Goal: Task Accomplishment & Management: Complete application form

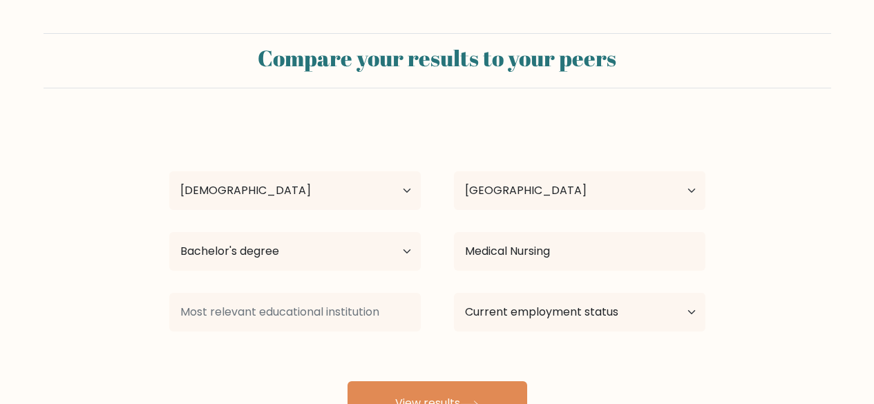
select select "25_34"
select select "PH"
select select "bachelors_degree"
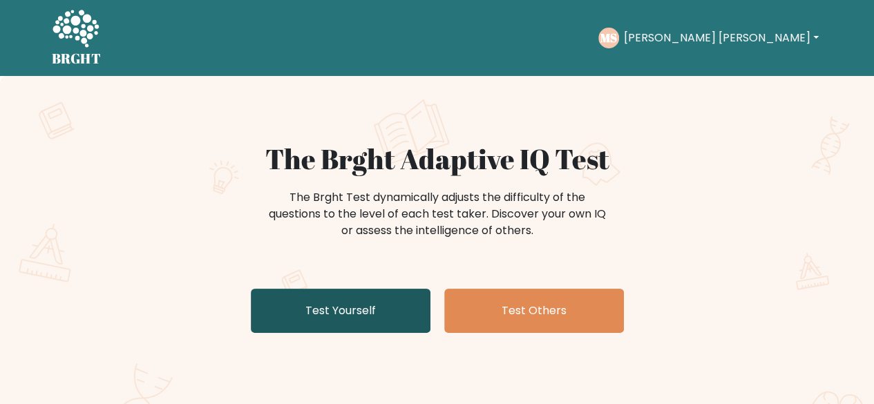
click at [336, 307] on link "Test Yourself" at bounding box center [341, 311] width 180 height 44
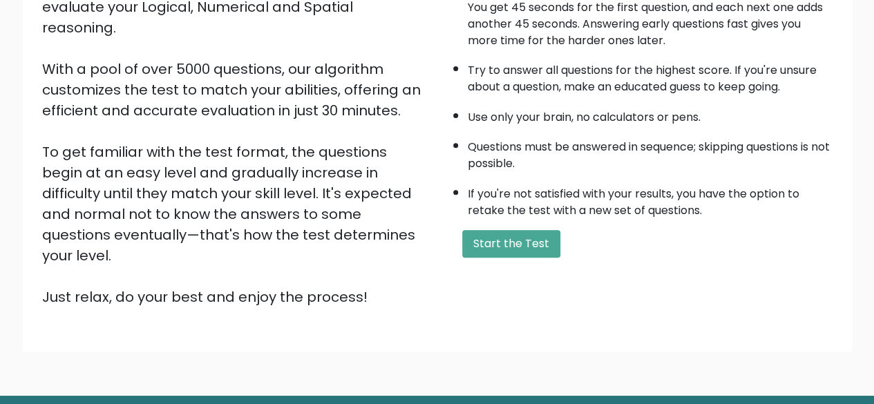
scroll to position [228, 0]
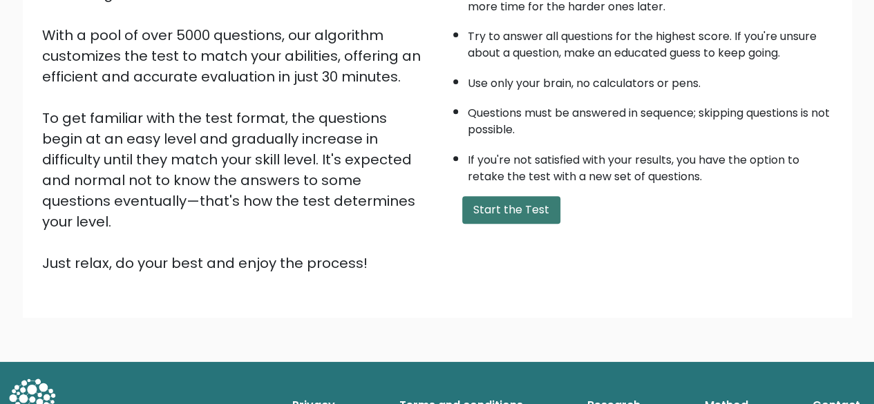
click at [511, 211] on button "Start the Test" at bounding box center [511, 210] width 98 height 28
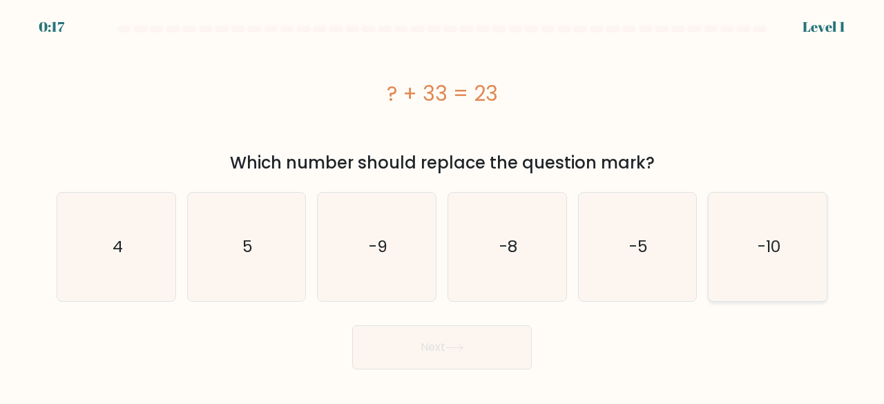
click at [716, 255] on icon "-10" at bounding box center [768, 247] width 108 height 108
click at [443, 206] on input "f. -10" at bounding box center [442, 203] width 1 height 3
radio input "true"
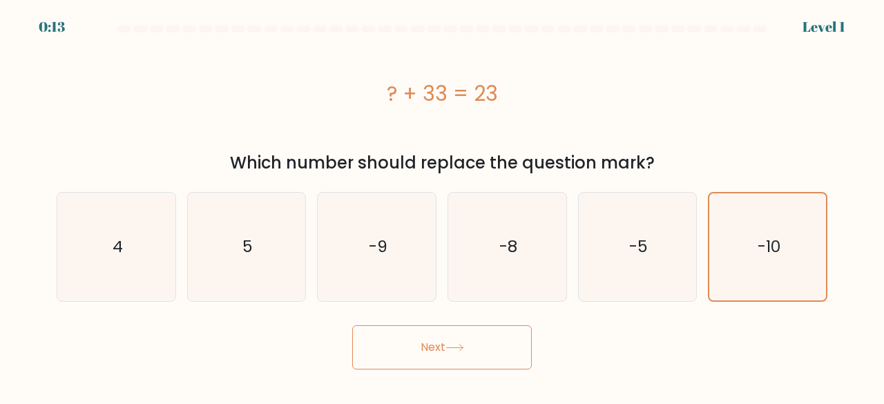
click at [430, 345] on button "Next" at bounding box center [442, 347] width 180 height 44
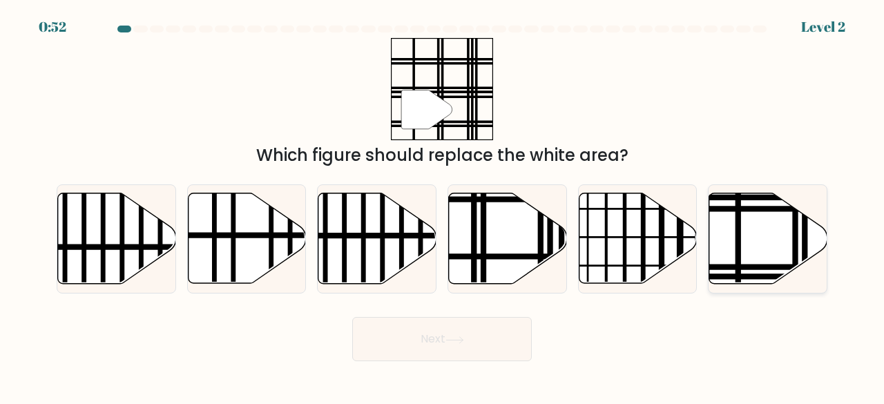
click at [761, 261] on icon at bounding box center [769, 238] width 118 height 91
click at [443, 206] on input "f." at bounding box center [442, 203] width 1 height 3
radio input "true"
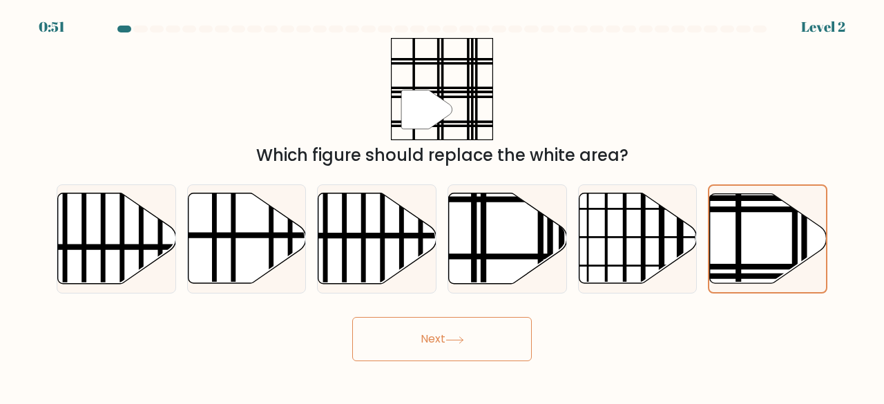
click at [412, 347] on button "Next" at bounding box center [442, 339] width 180 height 44
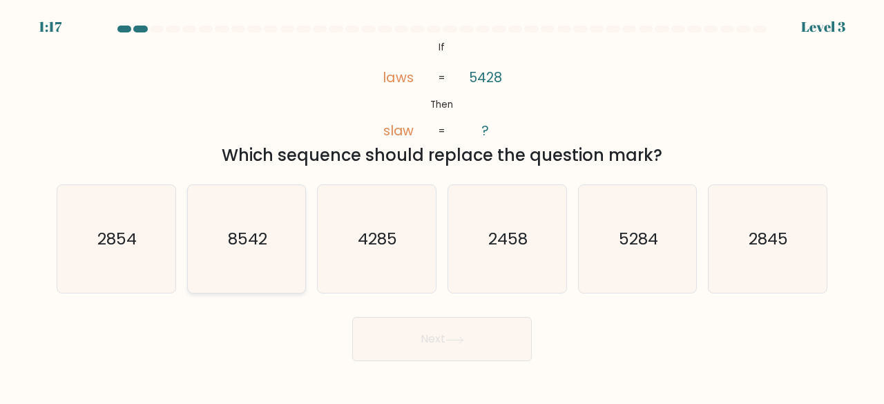
click at [272, 269] on icon "8542" at bounding box center [247, 239] width 108 height 108
click at [442, 206] on input "b. 8542" at bounding box center [442, 203] width 1 height 3
radio input "true"
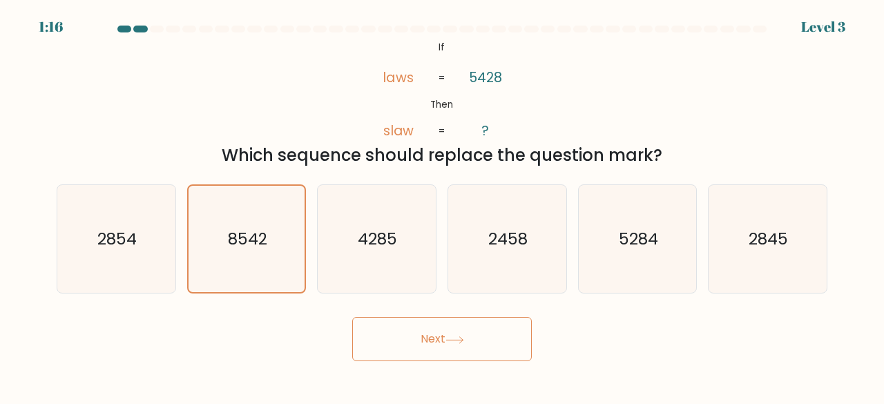
click at [419, 327] on button "Next" at bounding box center [442, 339] width 180 height 44
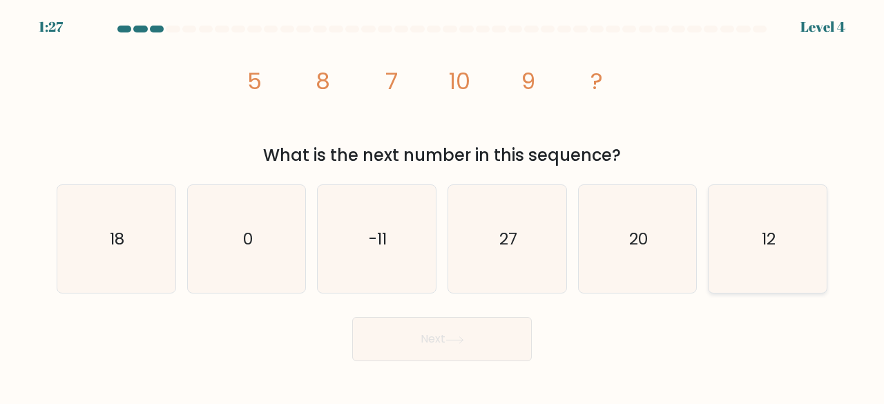
click at [747, 250] on icon "12" at bounding box center [768, 239] width 108 height 108
click at [443, 206] on input "f. 12" at bounding box center [442, 203] width 1 height 3
radio input "true"
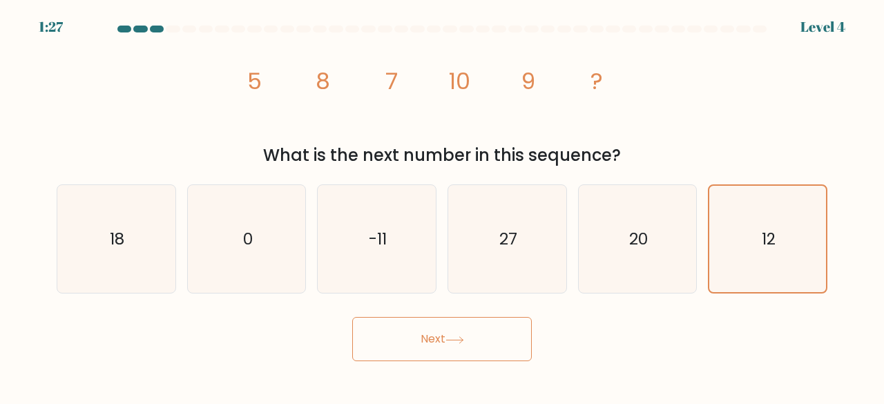
click at [511, 334] on button "Next" at bounding box center [442, 339] width 180 height 44
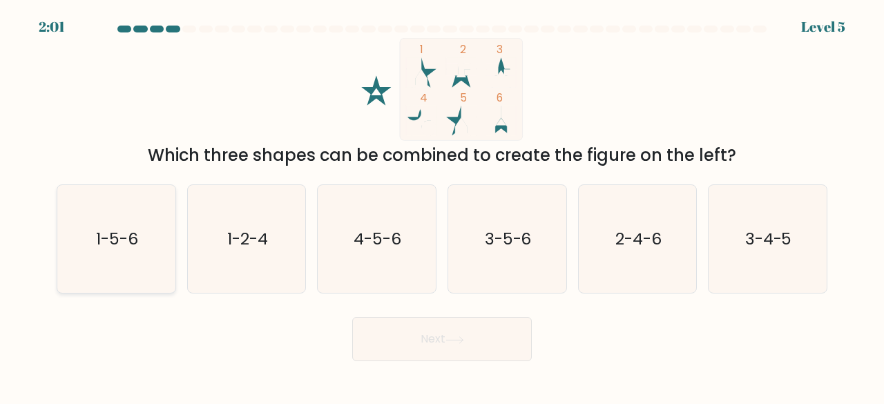
click at [134, 213] on icon "1-5-6" at bounding box center [116, 239] width 108 height 108
click at [442, 206] on input "a. 1-5-6" at bounding box center [442, 203] width 1 height 3
radio input "true"
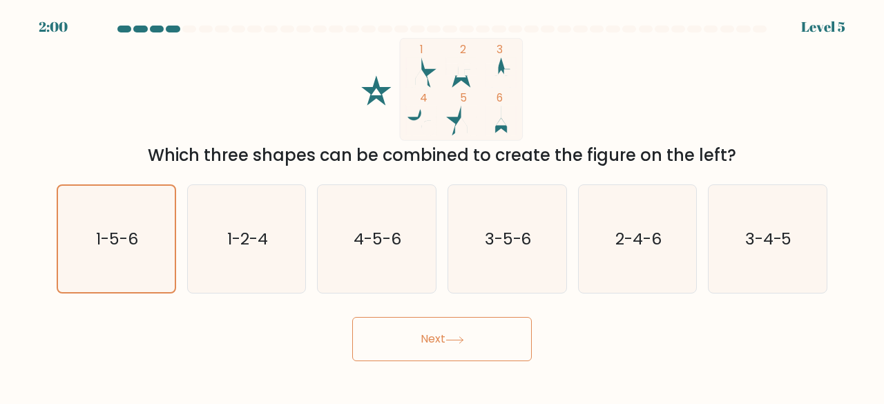
click at [503, 341] on button "Next" at bounding box center [442, 339] width 180 height 44
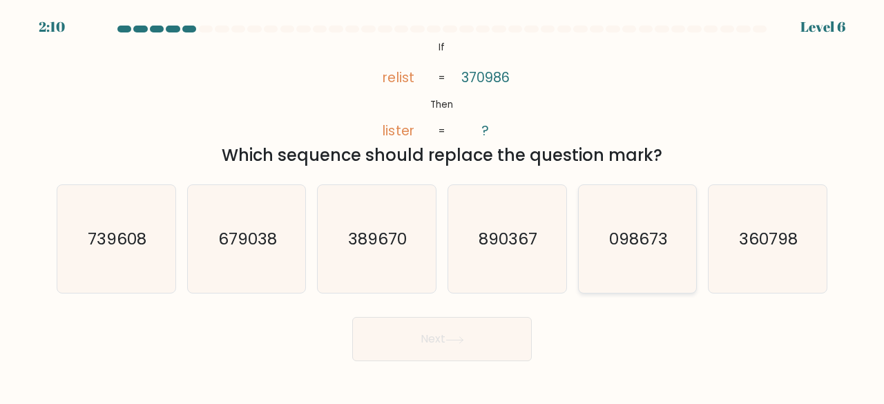
click at [664, 258] on icon "098673" at bounding box center [638, 239] width 108 height 108
click at [443, 206] on input "e. 098673" at bounding box center [442, 203] width 1 height 3
radio input "true"
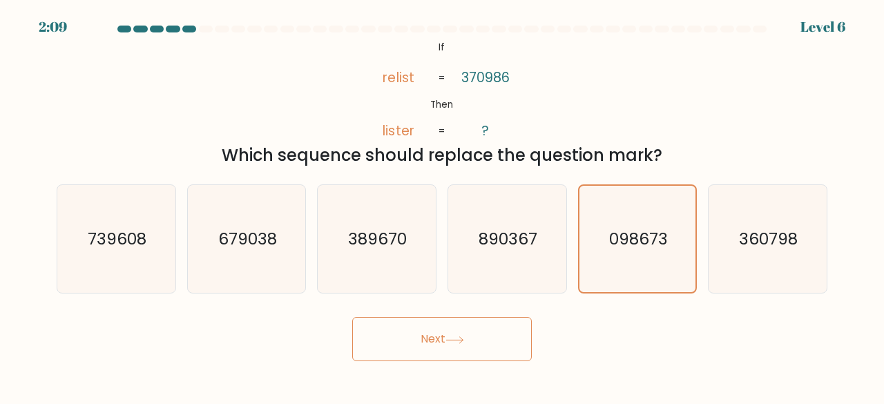
click at [444, 350] on button "Next" at bounding box center [442, 339] width 180 height 44
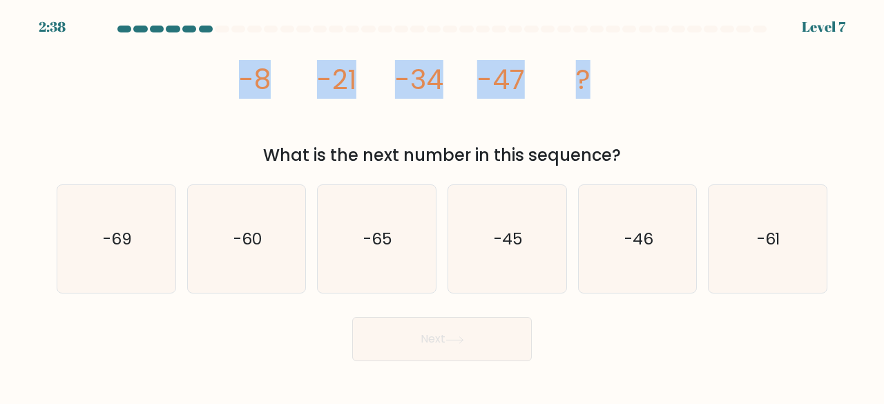
drag, startPoint x: 238, startPoint y: 74, endPoint x: 595, endPoint y: 93, distance: 357.7
click at [598, 95] on icon "image/svg+xml -8 -21 -34 -47 ?" at bounding box center [442, 89] width 410 height 103
copy g "-8 -21 -34 -47 ?"
drag, startPoint x: 282, startPoint y: 236, endPoint x: 296, endPoint y: 246, distance: 17.8
click at [282, 234] on icon "-60" at bounding box center [247, 239] width 108 height 108
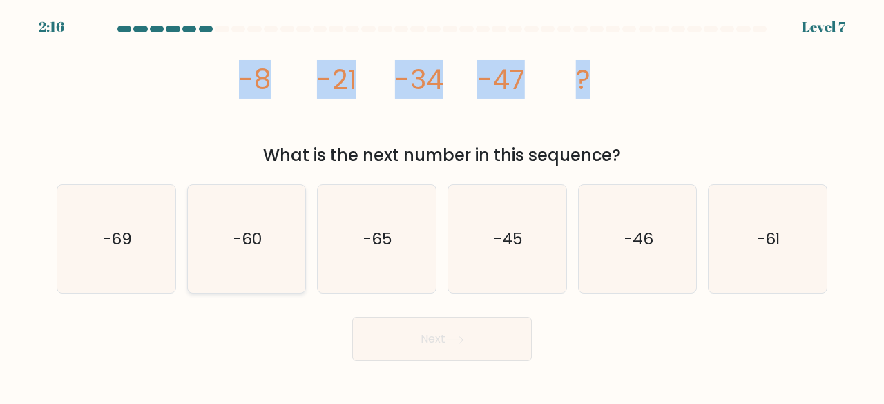
click at [442, 206] on input "b. -60" at bounding box center [442, 203] width 1 height 3
radio input "true"
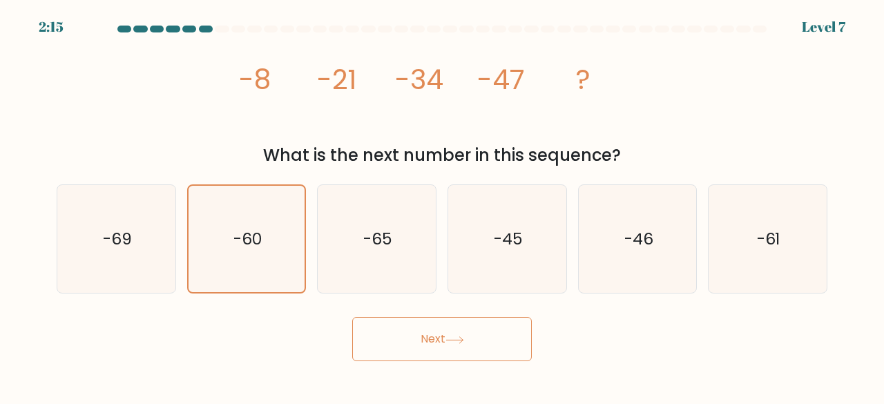
click at [447, 344] on button "Next" at bounding box center [442, 339] width 180 height 44
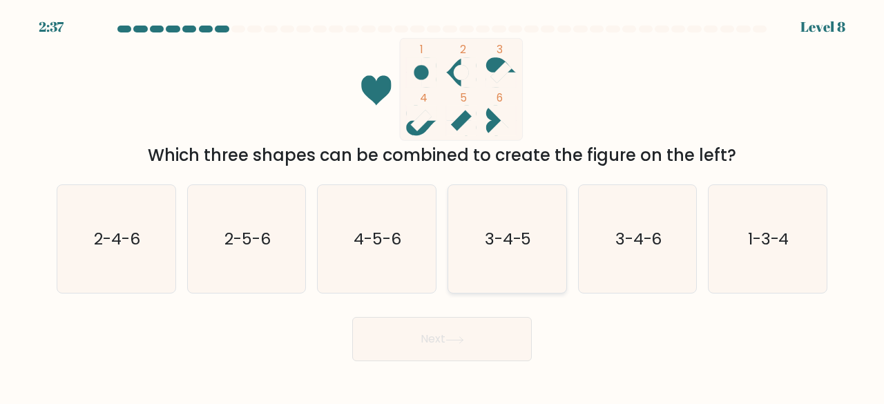
click at [499, 258] on icon "3-4-5" at bounding box center [507, 239] width 108 height 108
click at [443, 206] on input "d. 3-4-5" at bounding box center [442, 203] width 1 height 3
radio input "true"
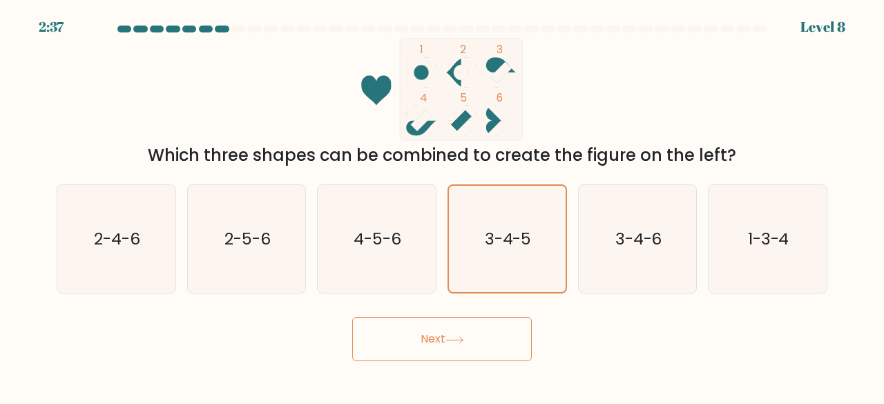
click at [493, 335] on button "Next" at bounding box center [442, 339] width 180 height 44
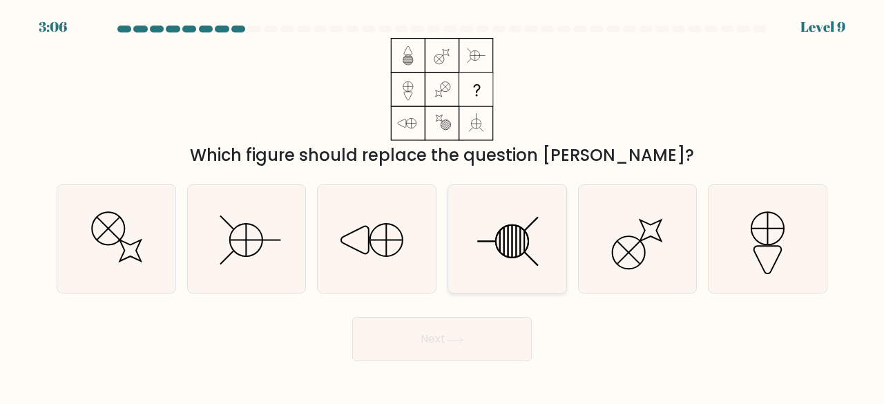
click at [506, 248] on icon at bounding box center [507, 239] width 108 height 108
click at [443, 206] on input "d." at bounding box center [442, 203] width 1 height 3
radio input "true"
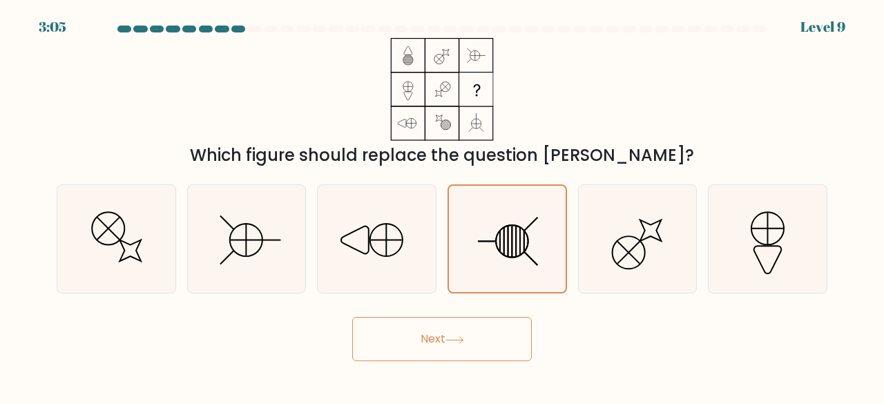
click at [482, 350] on button "Next" at bounding box center [442, 339] width 180 height 44
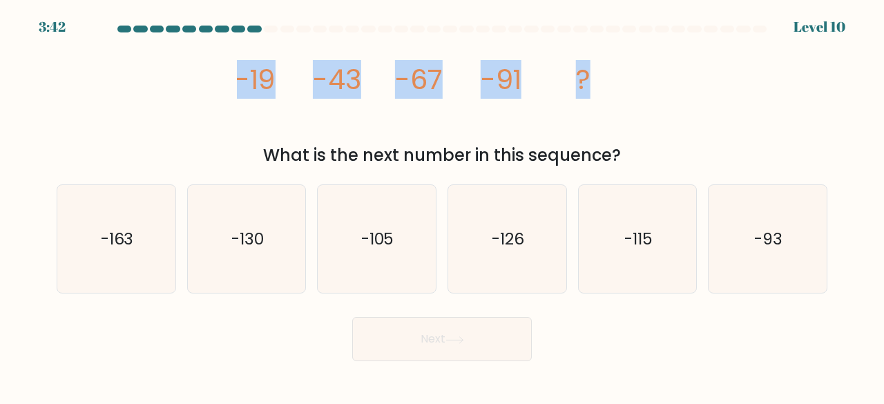
drag, startPoint x: 238, startPoint y: 79, endPoint x: 616, endPoint y: 71, distance: 378.7
click at [616, 71] on icon "image/svg+xml -19 -43 -67 -91 ?" at bounding box center [442, 89] width 410 height 103
copy g "-19 -43 -67 -91 ?"
click at [663, 242] on icon "-115" at bounding box center [638, 239] width 108 height 108
click at [443, 206] on input "e. -115" at bounding box center [442, 203] width 1 height 3
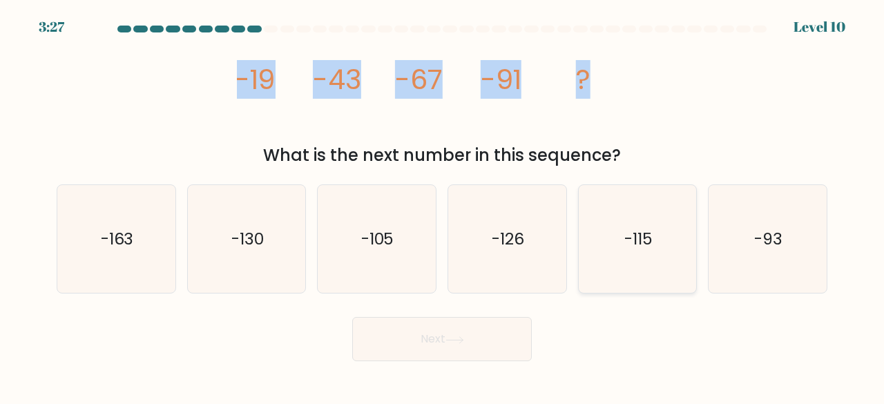
radio input "true"
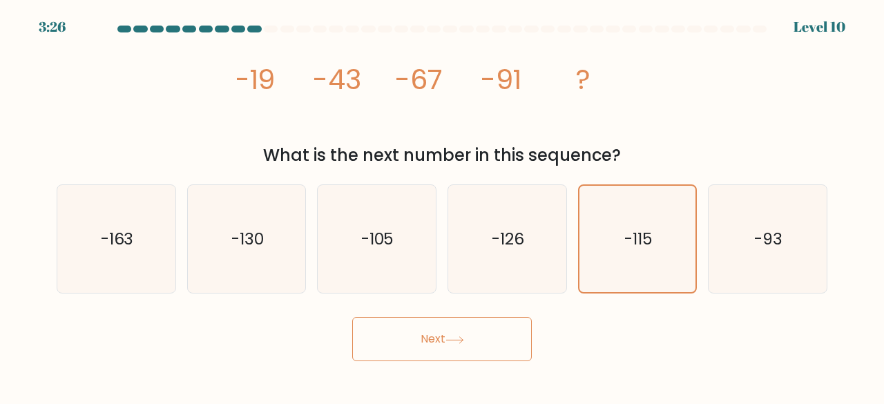
click at [475, 336] on button "Next" at bounding box center [442, 339] width 180 height 44
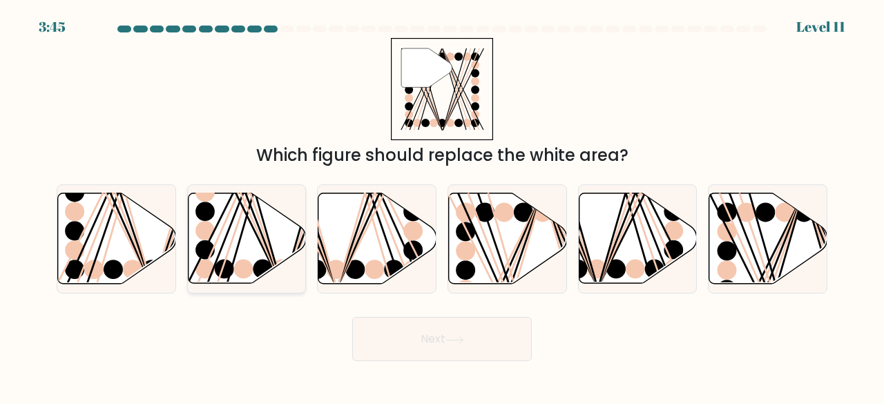
click at [264, 243] on line at bounding box center [244, 192] width 75 height 190
click at [442, 206] on input "b." at bounding box center [442, 203] width 1 height 3
radio input "true"
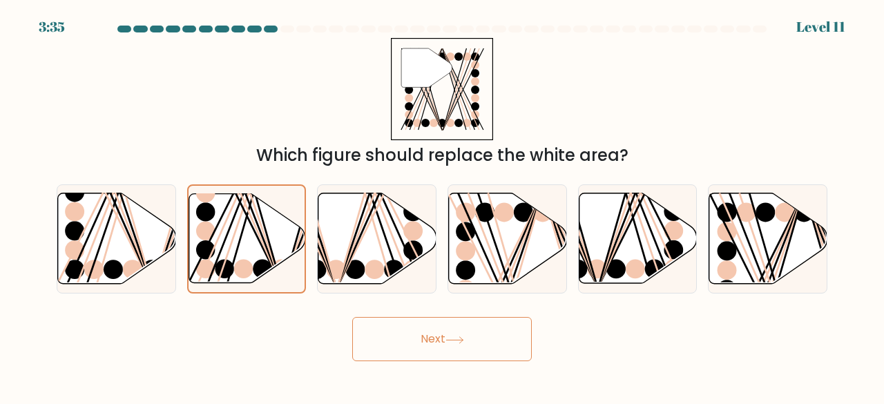
click at [282, 339] on div "Next" at bounding box center [442, 335] width 788 height 51
click at [750, 260] on icon at bounding box center [769, 238] width 118 height 91
click at [443, 206] on input "f." at bounding box center [442, 203] width 1 height 3
radio input "true"
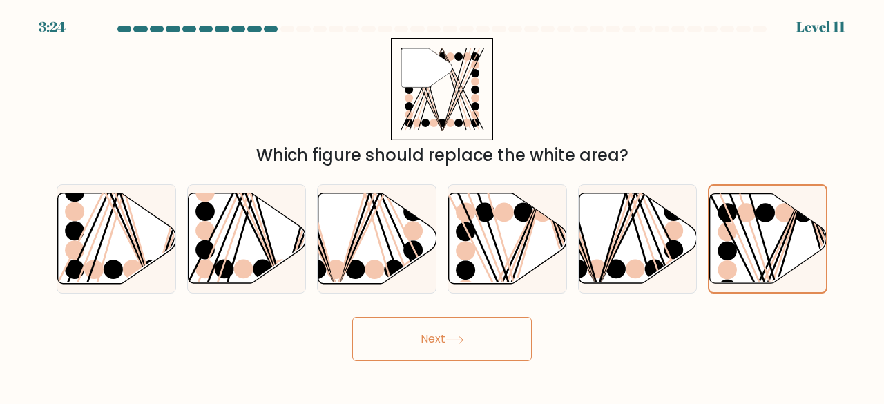
click at [408, 331] on button "Next" at bounding box center [442, 339] width 180 height 44
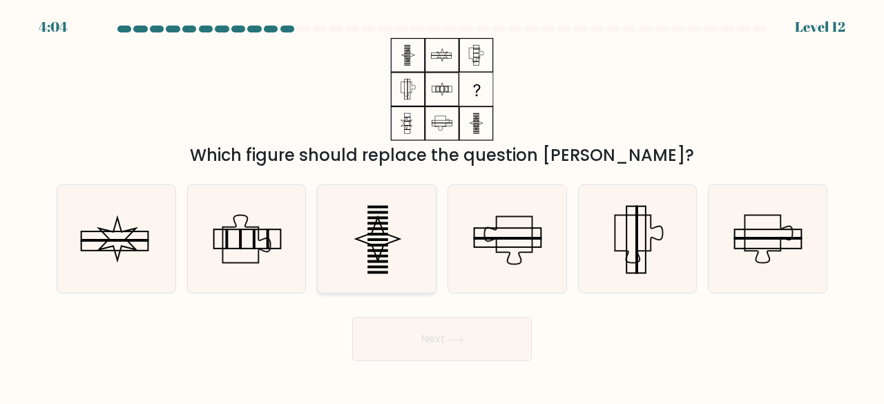
click at [403, 252] on icon at bounding box center [377, 239] width 108 height 108
click at [442, 206] on input "c." at bounding box center [442, 203] width 1 height 3
radio input "true"
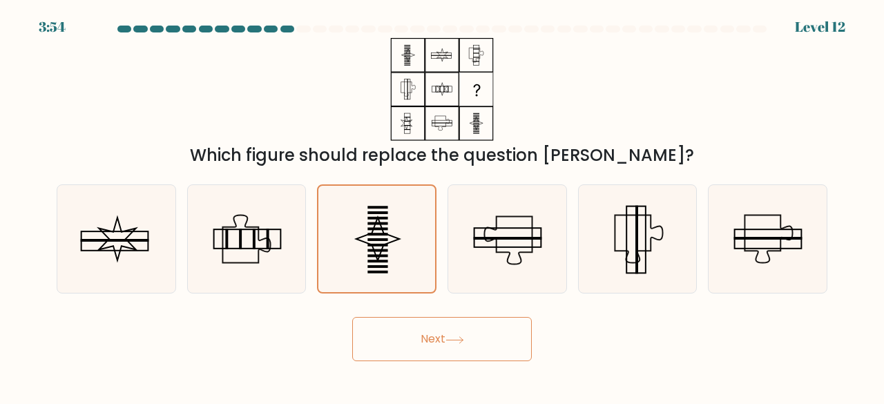
click at [446, 333] on button "Next" at bounding box center [442, 339] width 180 height 44
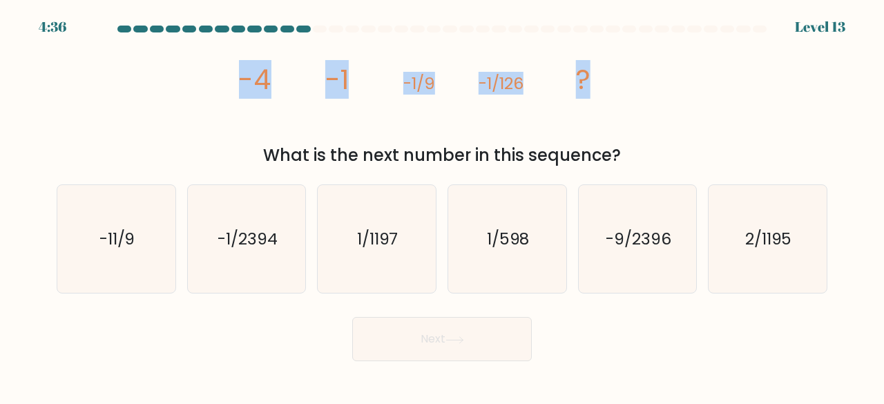
drag, startPoint x: 236, startPoint y: 79, endPoint x: 573, endPoint y: 79, distance: 337.8
click at [639, 82] on div "image/svg+xml -4 -1 -1/9 -1/126 ? What is the next number in this sequence?" at bounding box center [442, 103] width 788 height 130
copy g "-4 -1 -1/9 -1/126 ?"
click at [627, 120] on icon "image/svg+xml -4 -1 -1/9 -1/126 ?" at bounding box center [442, 89] width 410 height 103
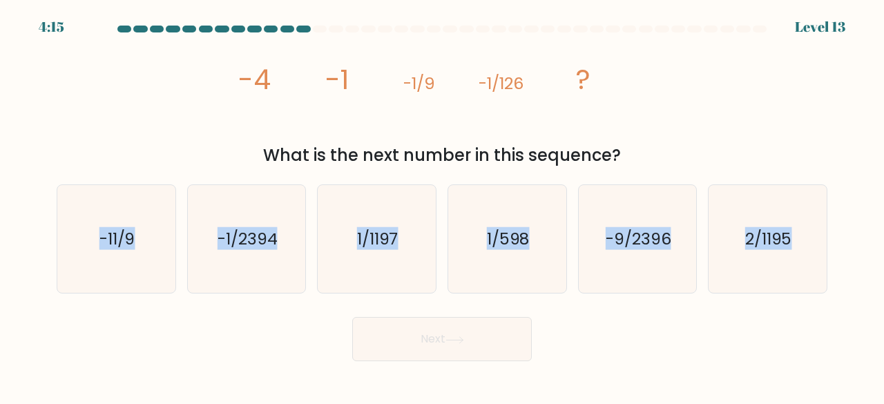
drag, startPoint x: 49, startPoint y: 207, endPoint x: 879, endPoint y: 229, distance: 830.0
click at [880, 229] on form at bounding box center [442, 194] width 884 height 336
copy div "-11/9 b. -1/2394 c. 1/1197 d. 1/598 e. -9/2396 f. 2/1195"
click at [674, 244] on icon "-9/2396" at bounding box center [638, 239] width 108 height 108
click at [443, 206] on input "e. -9/2396" at bounding box center [442, 203] width 1 height 3
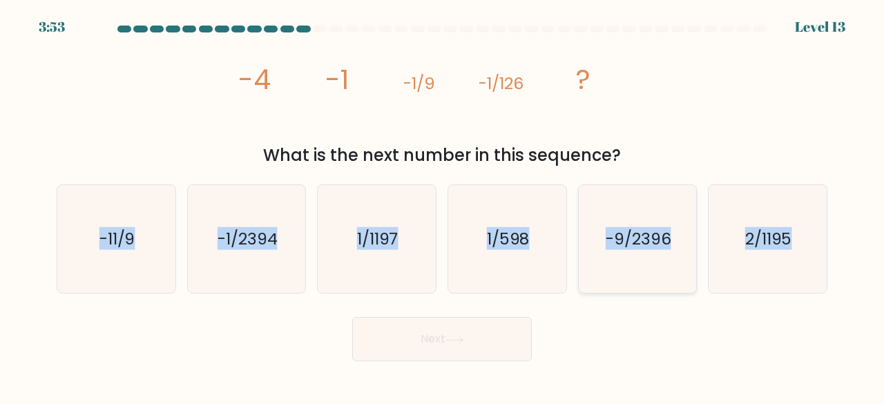
radio input "true"
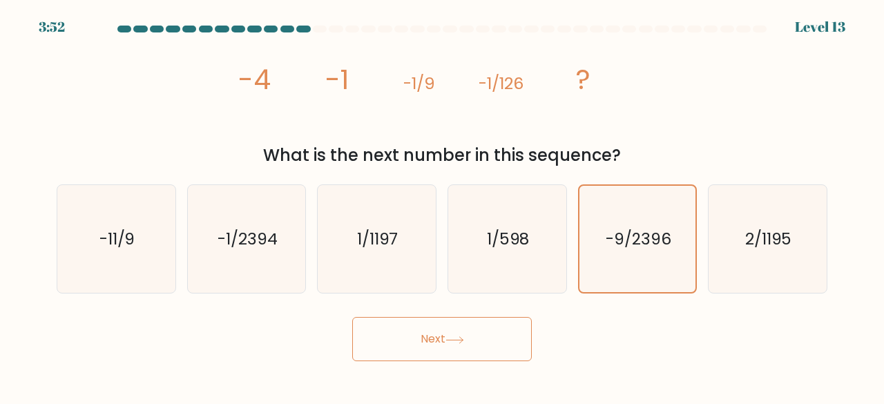
click at [493, 332] on button "Next" at bounding box center [442, 339] width 180 height 44
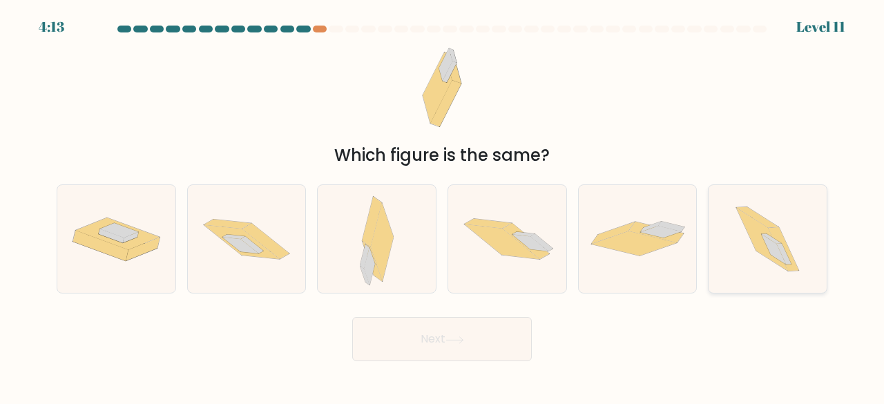
click at [782, 240] on icon at bounding box center [784, 249] width 30 height 44
click at [443, 206] on input "f." at bounding box center [442, 203] width 1 height 3
radio input "true"
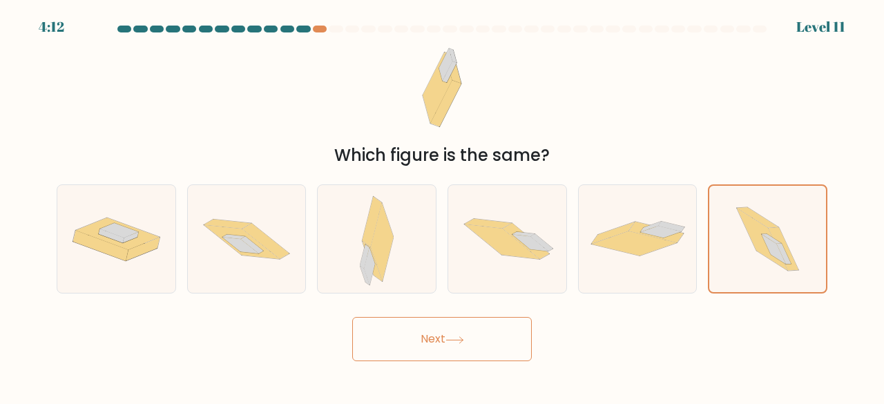
click at [457, 331] on button "Next" at bounding box center [442, 339] width 180 height 44
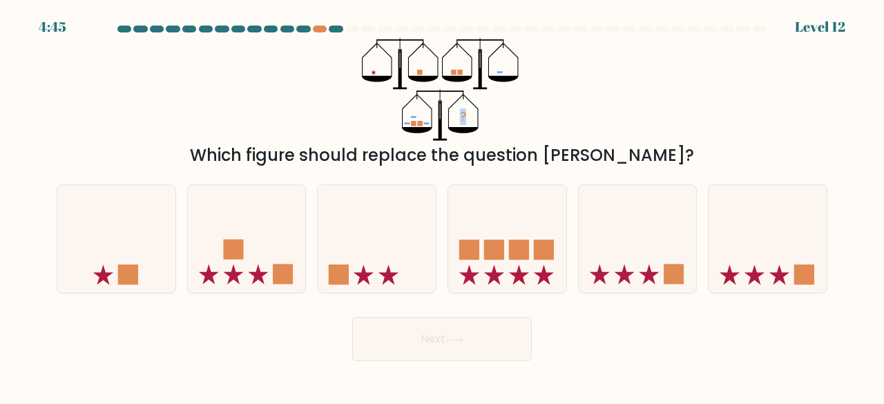
drag, startPoint x: 348, startPoint y: 57, endPoint x: 500, endPoint y: 118, distance: 163.7
click at [500, 118] on div "? Which figure should replace the question mark?" at bounding box center [442, 103] width 788 height 130
click at [501, 118] on icon "?" at bounding box center [442, 89] width 160 height 103
click at [500, 209] on icon at bounding box center [507, 238] width 118 height 97
click at [443, 206] on input "d." at bounding box center [442, 203] width 1 height 3
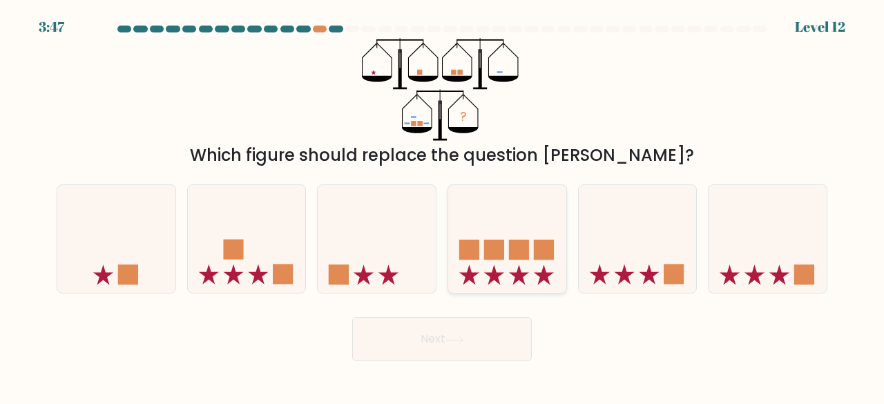
radio input "true"
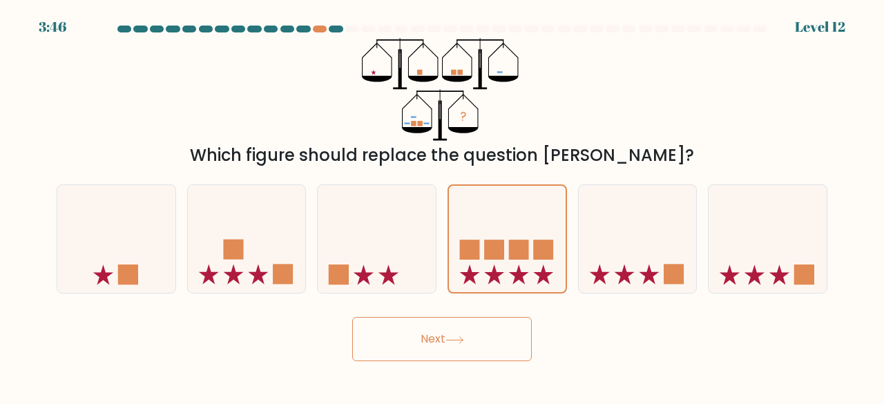
click at [491, 348] on button "Next" at bounding box center [442, 339] width 180 height 44
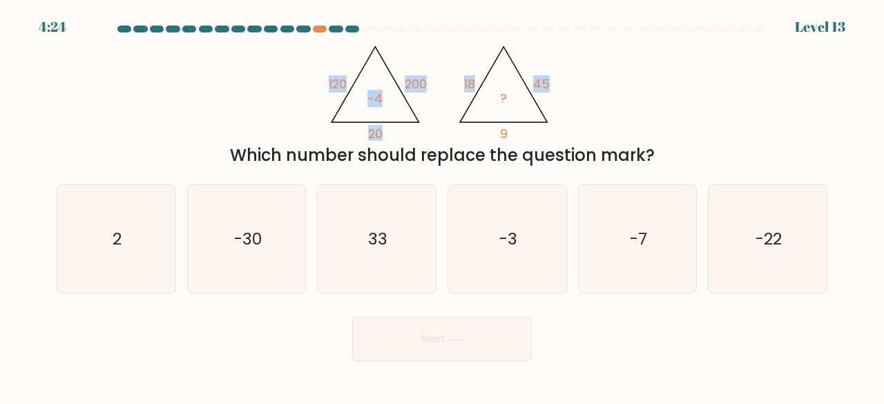
drag, startPoint x: 326, startPoint y: 79, endPoint x: 576, endPoint y: 129, distance: 255.1
click at [576, 129] on div "@import url('https://fonts.googleapis.com/css?family=Abril+Fatface:400,100,100i…" at bounding box center [442, 103] width 788 height 130
click at [580, 117] on div "@import url('https://fonts.googleapis.com/css?family=Abril+Fatface:400,100,100i…" at bounding box center [442, 103] width 788 height 130
click at [518, 231] on icon "-3" at bounding box center [507, 239] width 108 height 108
click at [443, 206] on input "d. -3" at bounding box center [442, 203] width 1 height 3
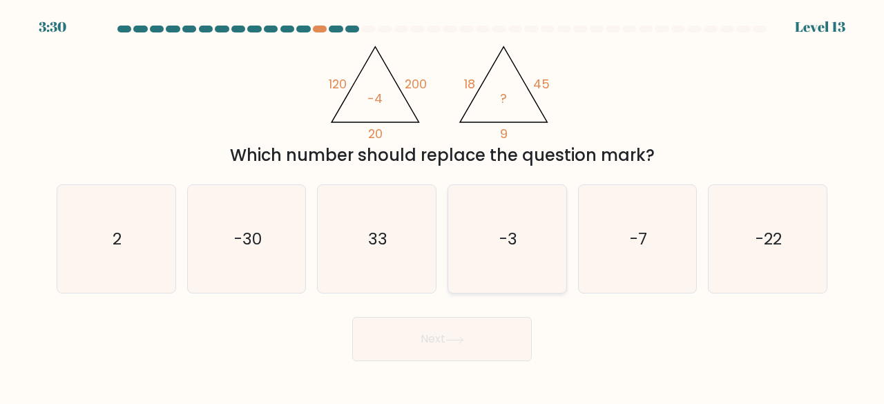
radio input "true"
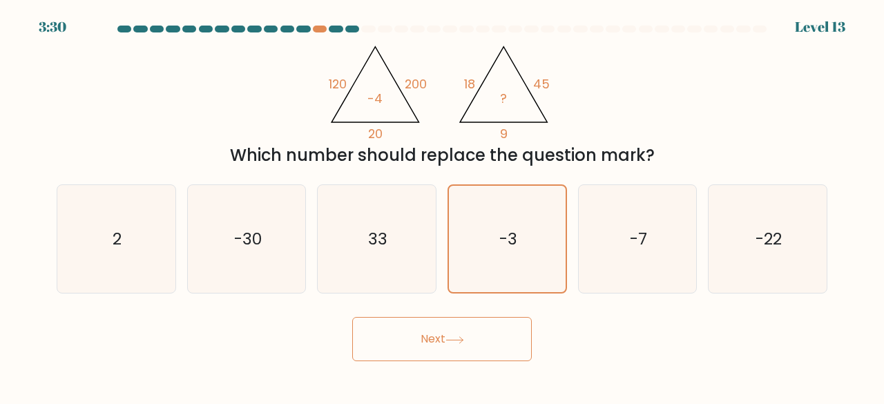
click at [463, 336] on icon at bounding box center [455, 340] width 19 height 8
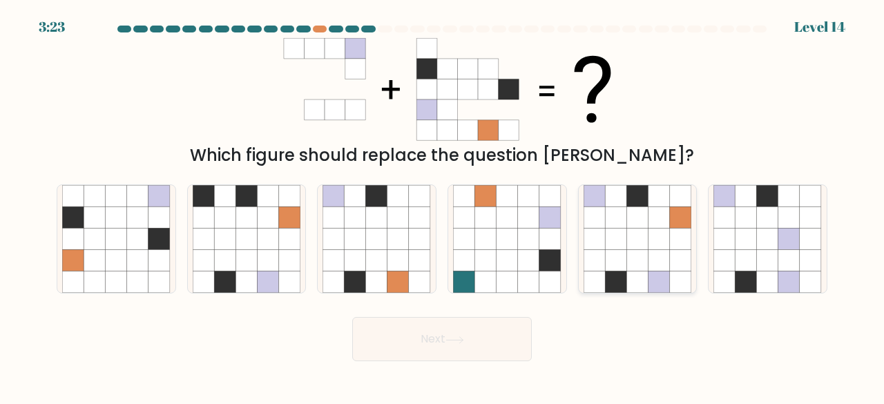
click at [623, 232] on icon at bounding box center [615, 239] width 21 height 21
click at [443, 206] on input "e." at bounding box center [442, 203] width 1 height 3
radio input "true"
click at [656, 251] on icon at bounding box center [658, 260] width 21 height 21
click at [443, 206] on input "e." at bounding box center [442, 203] width 1 height 3
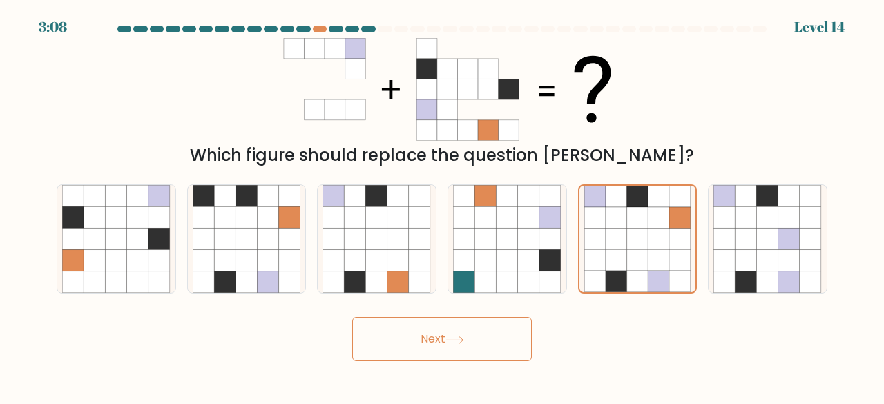
click at [477, 335] on button "Next" at bounding box center [442, 339] width 180 height 44
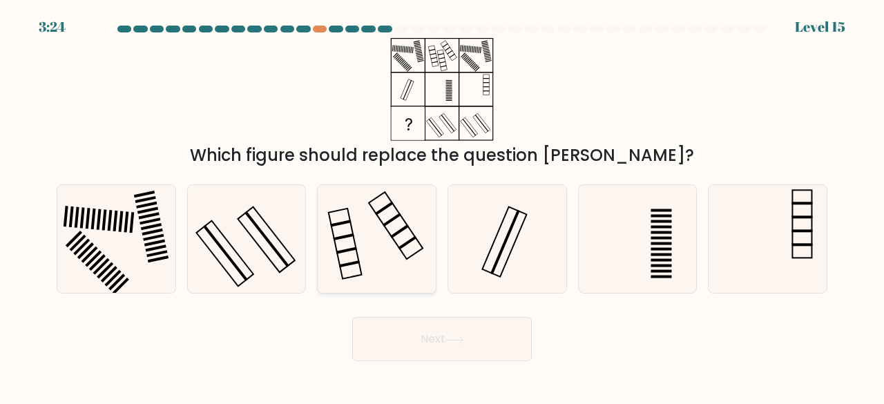
click at [360, 251] on icon at bounding box center [377, 239] width 108 height 108
click at [442, 206] on input "c." at bounding box center [442, 203] width 1 height 3
radio input "true"
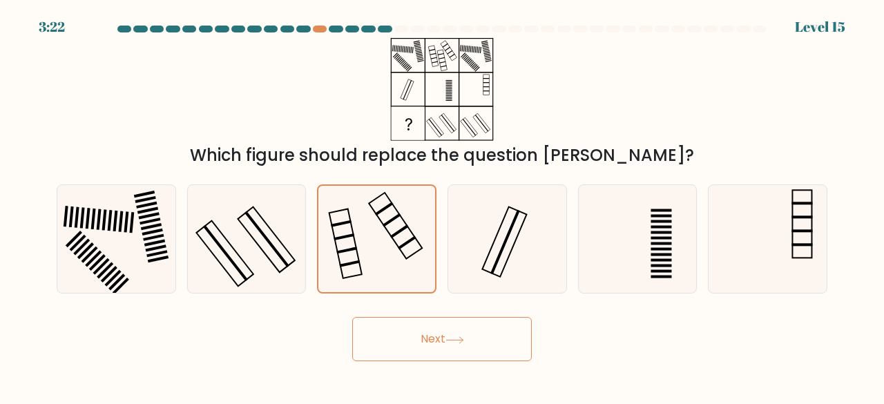
click at [418, 352] on button "Next" at bounding box center [442, 339] width 180 height 44
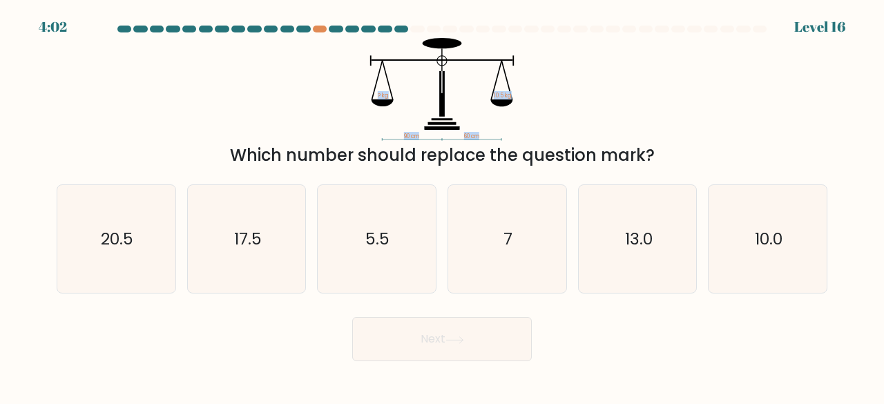
drag, startPoint x: 373, startPoint y: 95, endPoint x: 525, endPoint y: 92, distance: 152.0
click at [525, 92] on icon "90 cm 60 cm ? kg 10.5 kg" at bounding box center [442, 89] width 415 height 103
click at [517, 97] on icon "90 cm 60 cm ? kg 10.5 kg" at bounding box center [442, 89] width 415 height 103
click at [243, 237] on text "17.5" at bounding box center [248, 238] width 28 height 23
click at [442, 206] on input "b. 17.5" at bounding box center [442, 203] width 1 height 3
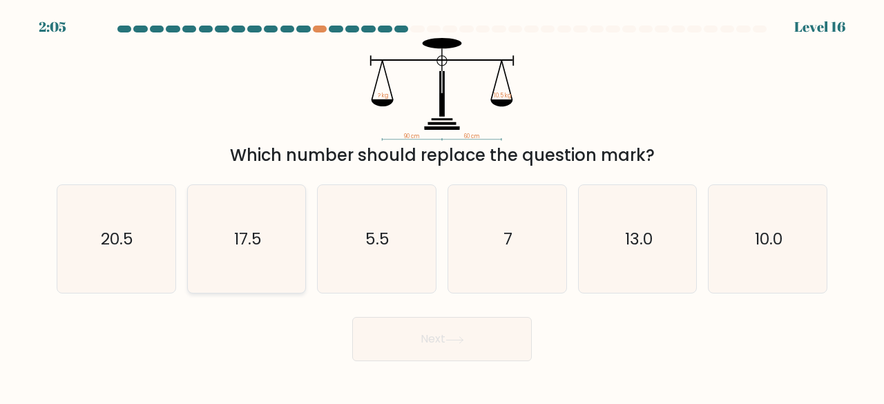
radio input "true"
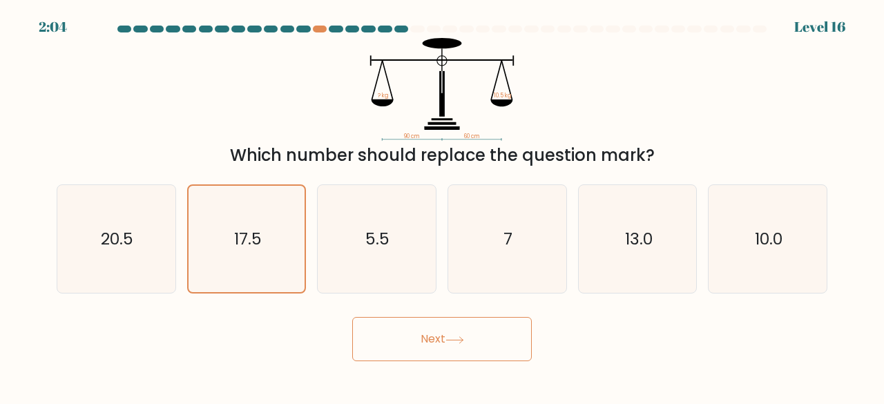
click at [401, 350] on button "Next" at bounding box center [442, 339] width 180 height 44
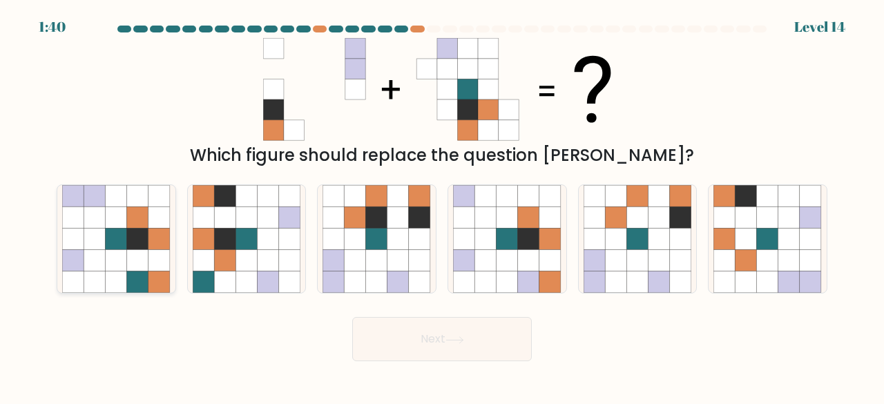
click at [73, 272] on icon at bounding box center [72, 260] width 21 height 21
click at [442, 206] on input "a." at bounding box center [442, 203] width 1 height 3
radio input "true"
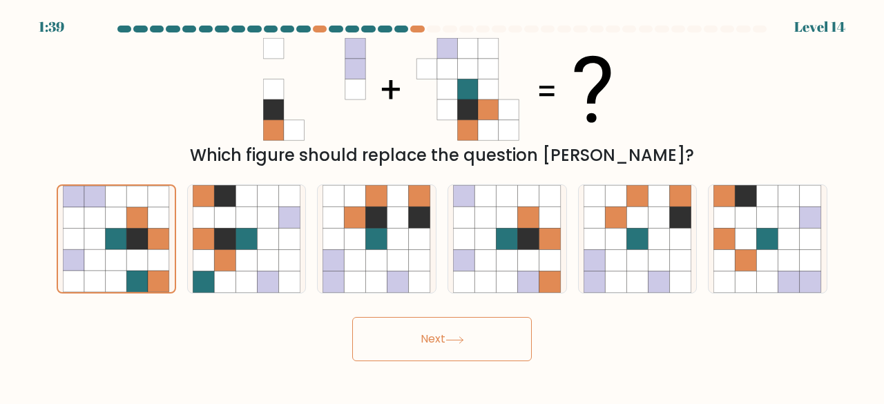
click at [442, 350] on button "Next" at bounding box center [442, 339] width 180 height 44
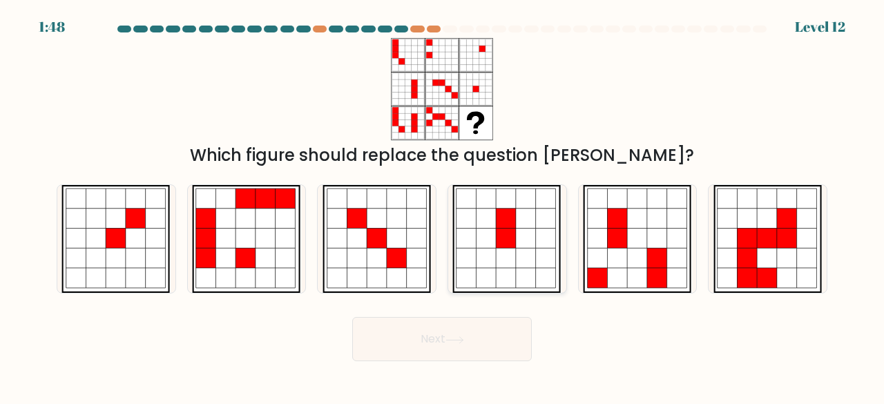
click at [542, 248] on icon at bounding box center [547, 239] width 20 height 20
click at [443, 206] on input "d." at bounding box center [442, 203] width 1 height 3
radio input "true"
click at [493, 338] on button "Next" at bounding box center [442, 339] width 180 height 44
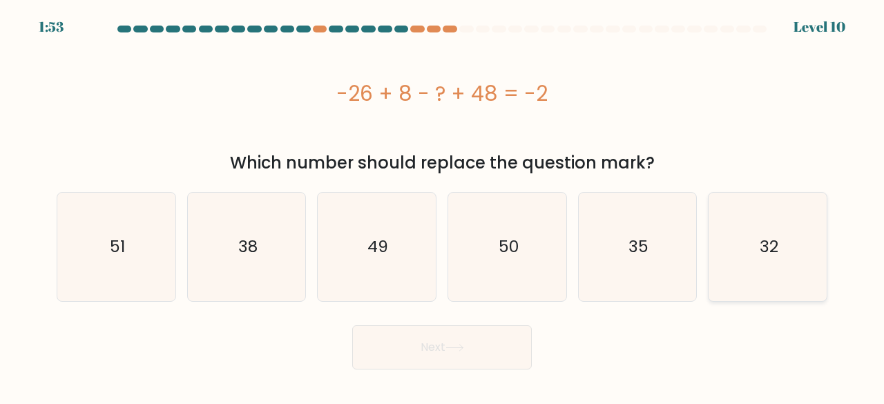
click at [810, 227] on icon "32" at bounding box center [768, 247] width 108 height 108
click at [443, 206] on input "f. 32" at bounding box center [442, 203] width 1 height 3
radio input "true"
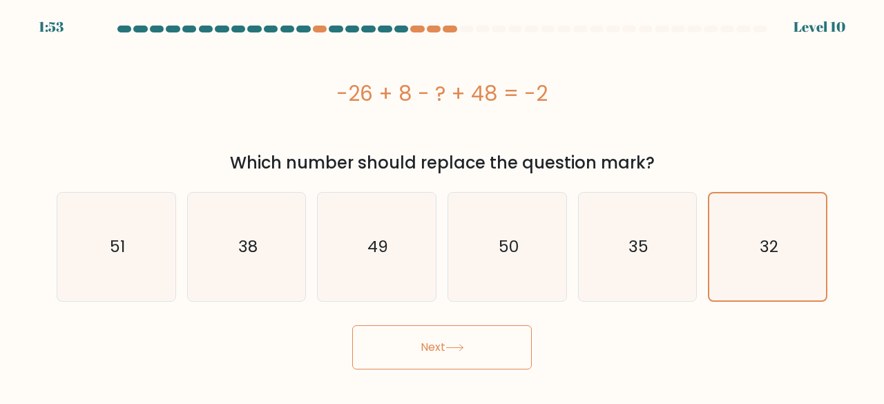
click at [407, 347] on button "Next" at bounding box center [442, 347] width 180 height 44
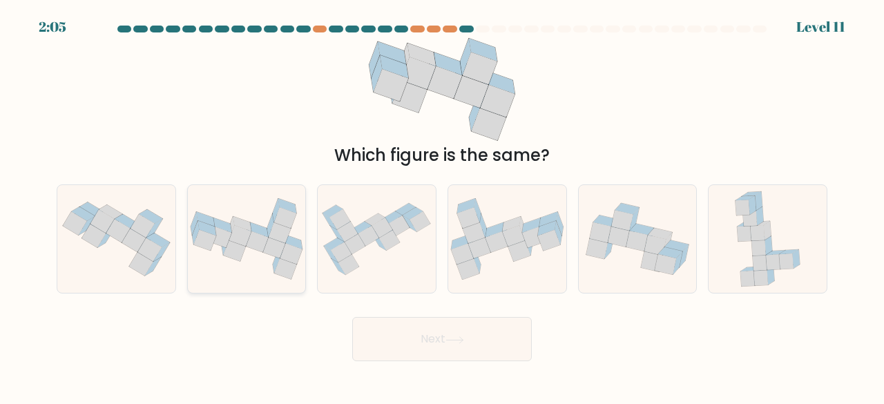
click at [237, 267] on icon at bounding box center [247, 239] width 118 height 82
click at [442, 206] on input "b." at bounding box center [442, 203] width 1 height 3
radio input "true"
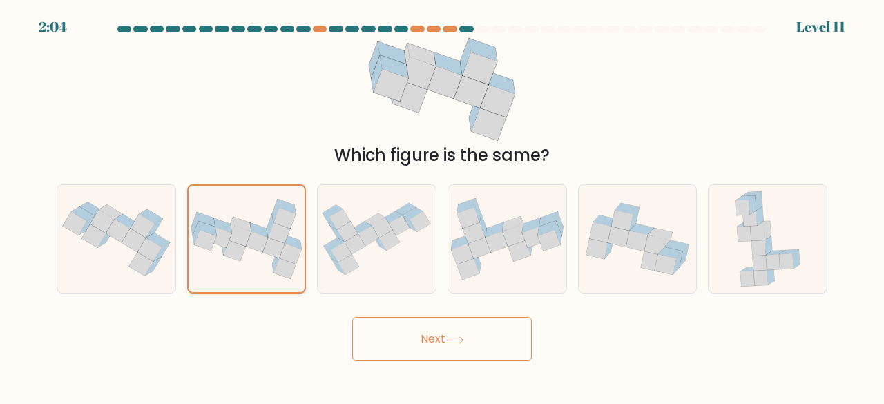
click at [236, 267] on icon at bounding box center [247, 239] width 117 height 81
click at [442, 206] on input "b." at bounding box center [442, 203] width 1 height 3
click at [89, 241] on icon at bounding box center [94, 236] width 24 height 23
click at [442, 206] on input "a." at bounding box center [442, 203] width 1 height 3
radio input "true"
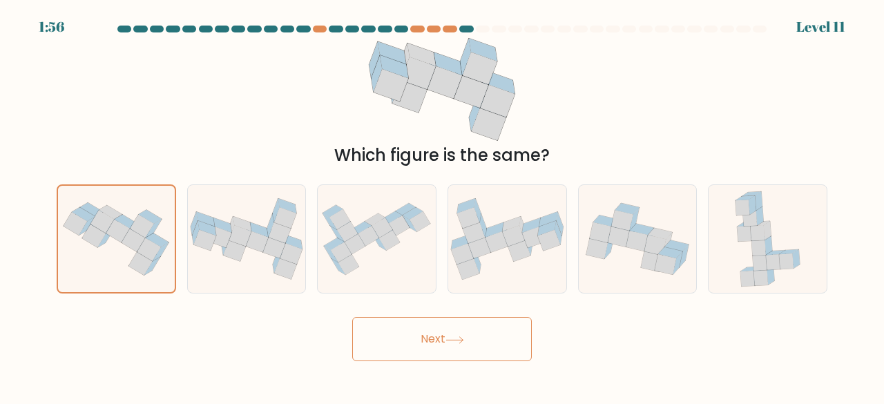
click at [452, 339] on icon at bounding box center [455, 340] width 19 height 8
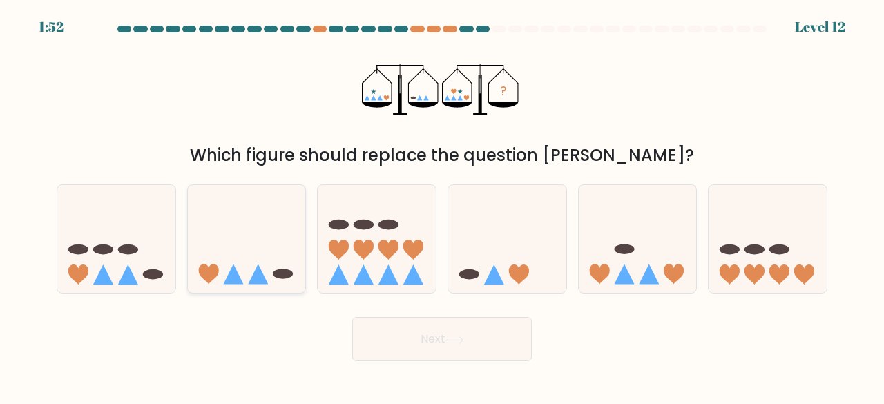
click at [229, 271] on icon at bounding box center [247, 238] width 118 height 97
click at [442, 206] on input "b." at bounding box center [442, 203] width 1 height 3
radio input "true"
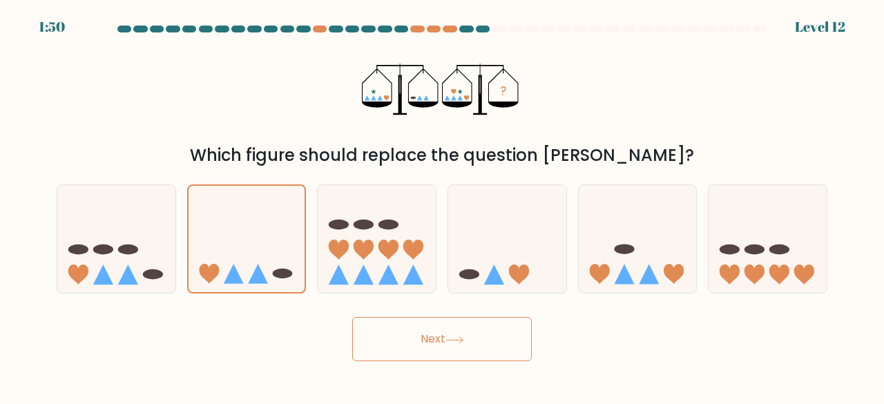
click at [449, 343] on icon at bounding box center [455, 340] width 19 height 8
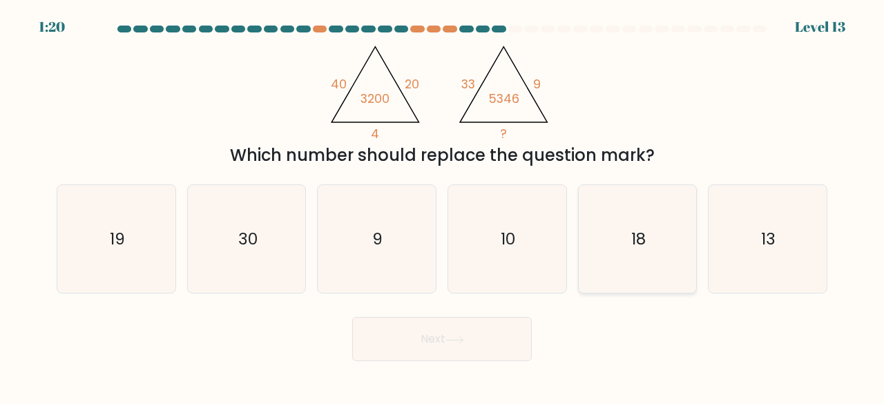
click at [685, 241] on icon "18" at bounding box center [638, 239] width 108 height 108
click at [443, 206] on input "e. 18" at bounding box center [442, 203] width 1 height 3
radio input "true"
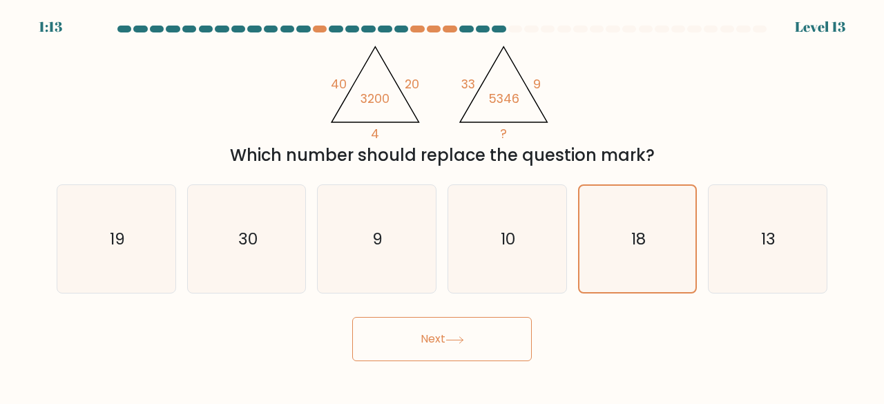
click at [464, 352] on button "Next" at bounding box center [442, 339] width 180 height 44
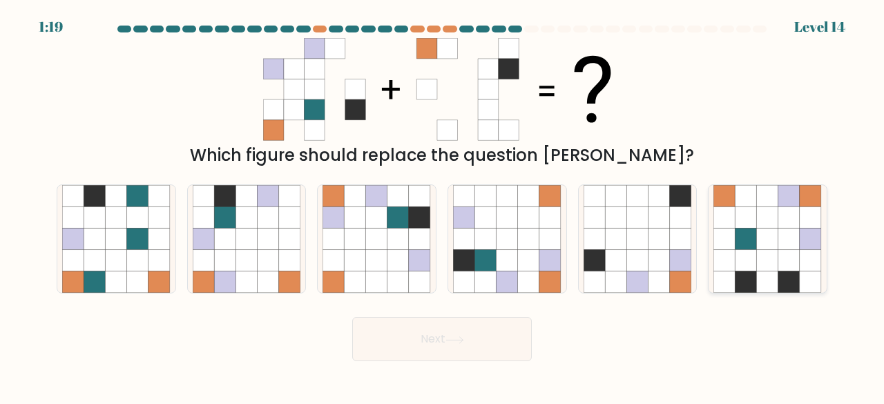
click at [740, 235] on icon at bounding box center [746, 239] width 21 height 21
click at [443, 206] on input "f." at bounding box center [442, 203] width 1 height 3
radio input "true"
click at [404, 341] on button "Next" at bounding box center [442, 339] width 180 height 44
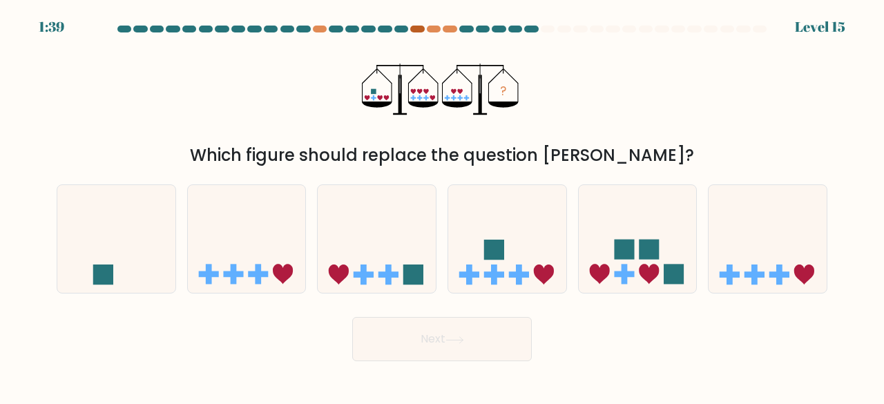
click at [415, 31] on div at bounding box center [417, 29] width 14 height 7
click at [390, 215] on icon at bounding box center [377, 238] width 118 height 97
click at [442, 206] on input "c." at bounding box center [442, 203] width 1 height 3
radio input "true"
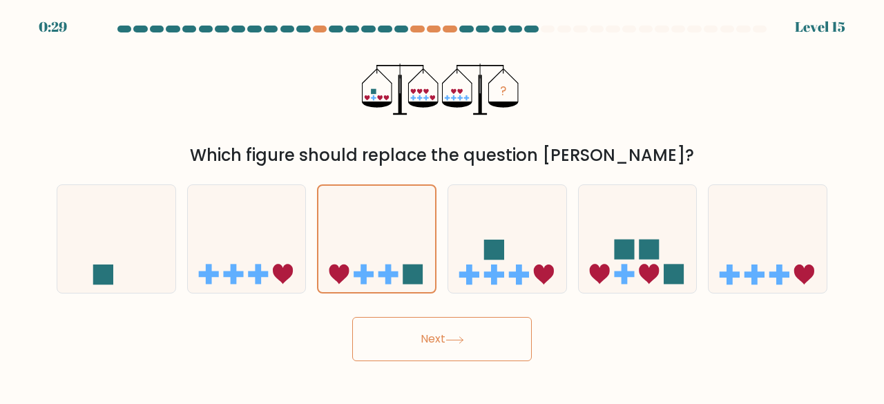
click at [456, 350] on button "Next" at bounding box center [442, 339] width 180 height 44
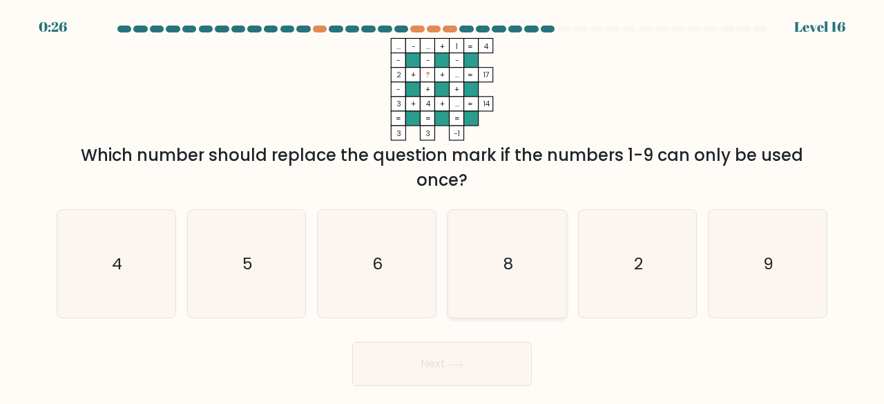
click at [495, 274] on icon "8" at bounding box center [507, 264] width 108 height 108
click at [443, 206] on input "d. 8" at bounding box center [442, 203] width 1 height 3
radio input "true"
click at [487, 363] on button "Next" at bounding box center [442, 364] width 180 height 44
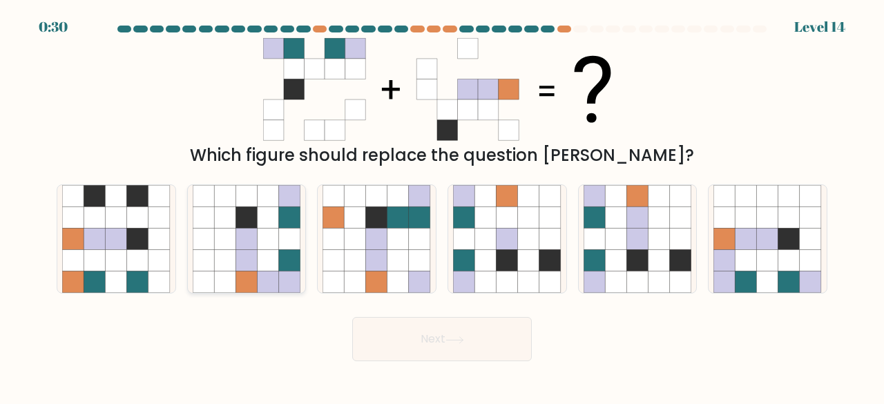
click at [253, 202] on icon at bounding box center [246, 195] width 21 height 21
click at [442, 202] on input "b." at bounding box center [442, 203] width 1 height 3
radio input "true"
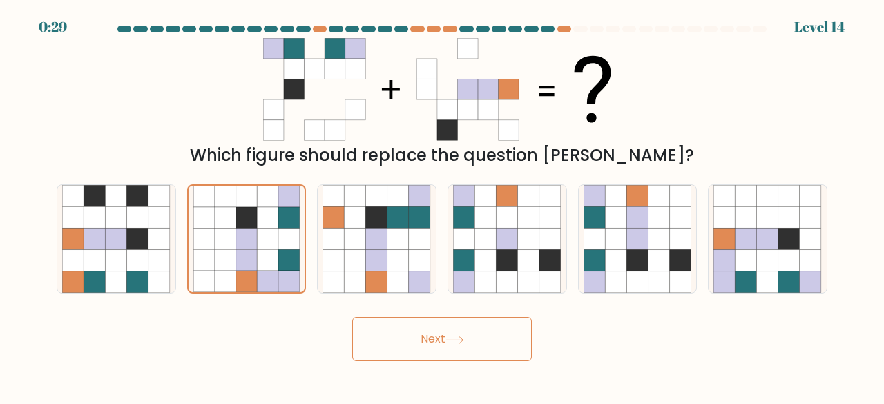
click at [478, 346] on button "Next" at bounding box center [442, 339] width 180 height 44
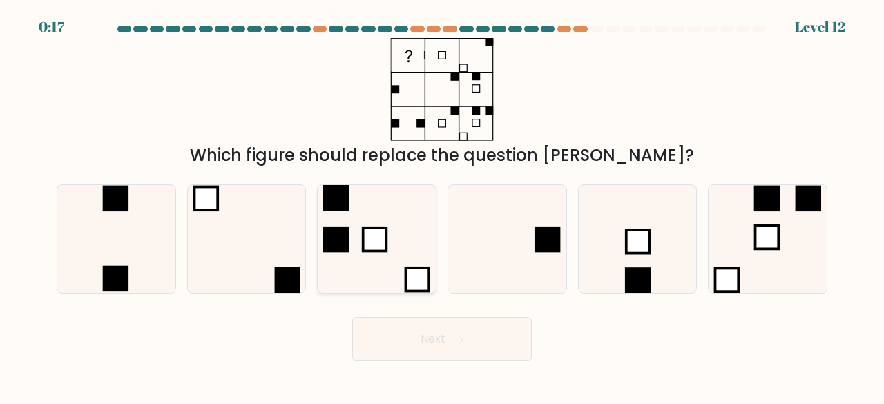
click at [387, 228] on rect at bounding box center [374, 239] width 23 height 23
click at [442, 206] on input "c." at bounding box center [442, 203] width 1 height 3
radio input "true"
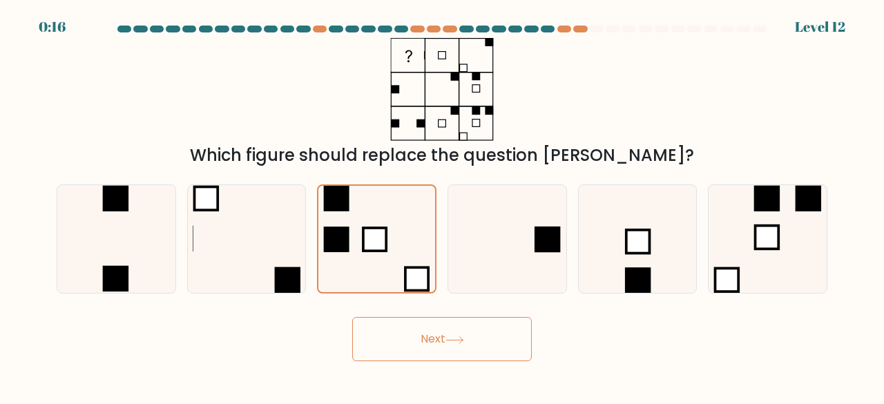
click at [417, 348] on button "Next" at bounding box center [442, 339] width 180 height 44
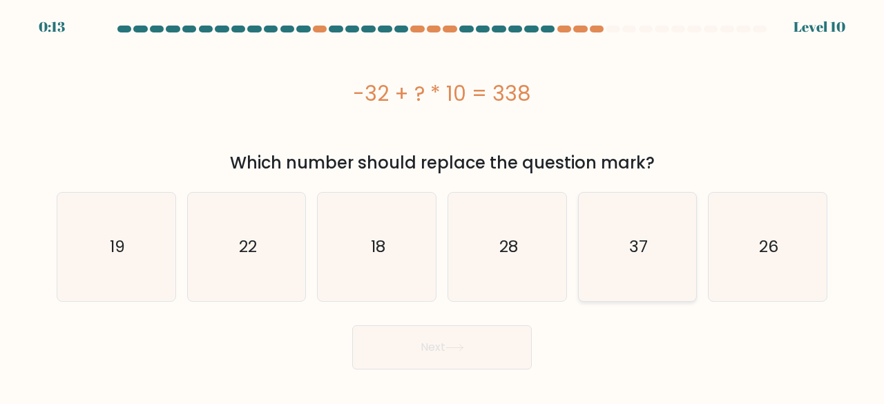
click at [667, 231] on icon "37" at bounding box center [638, 247] width 108 height 108
click at [443, 206] on input "e. 37" at bounding box center [442, 203] width 1 height 3
radio input "true"
click at [496, 352] on button "Next" at bounding box center [442, 347] width 180 height 44
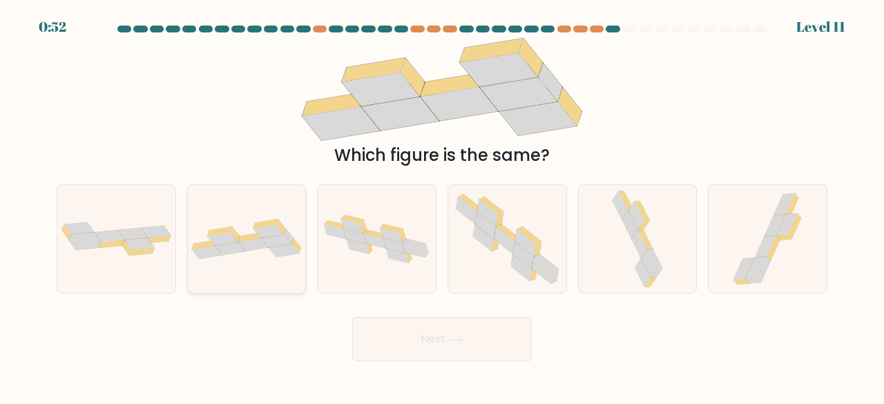
click at [265, 252] on icon at bounding box center [247, 239] width 118 height 40
click at [442, 206] on input "b." at bounding box center [442, 203] width 1 height 3
radio input "true"
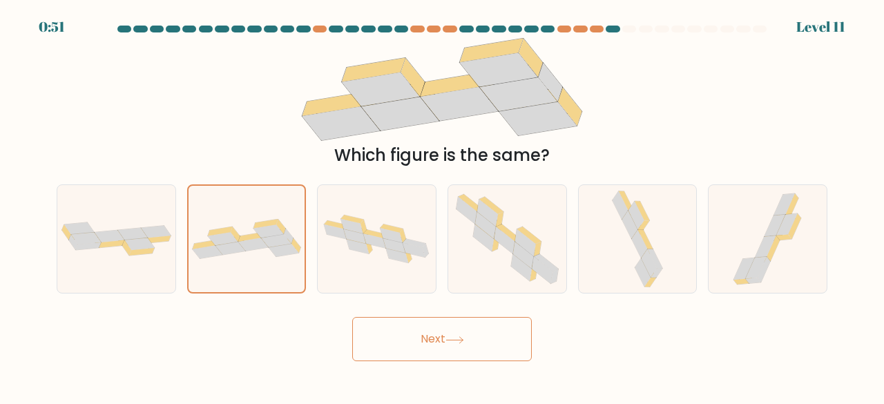
click at [417, 316] on div "Next" at bounding box center [442, 335] width 788 height 51
click at [421, 334] on button "Next" at bounding box center [442, 339] width 180 height 44
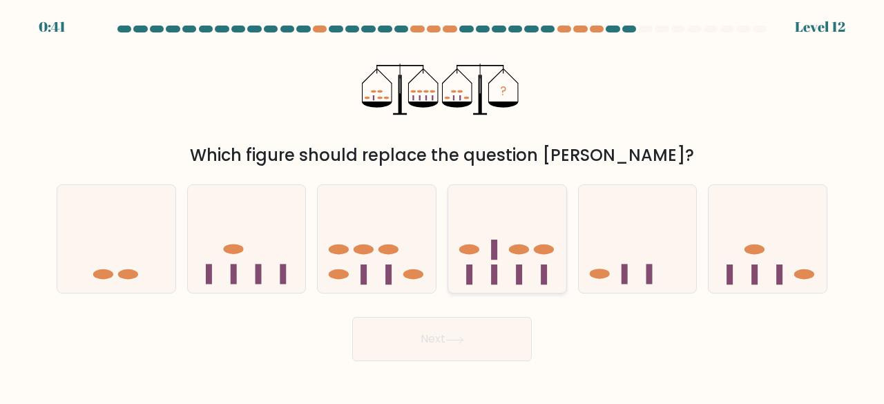
click at [543, 255] on icon at bounding box center [507, 238] width 118 height 97
click at [443, 206] on input "d." at bounding box center [442, 203] width 1 height 3
radio input "true"
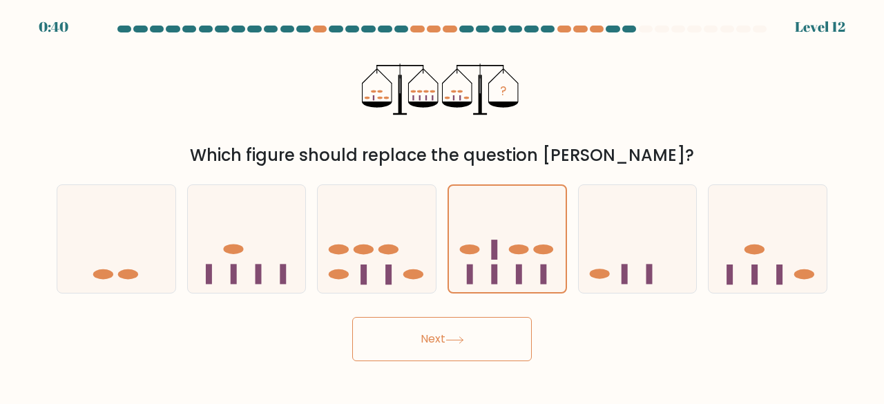
click at [495, 339] on button "Next" at bounding box center [442, 339] width 180 height 44
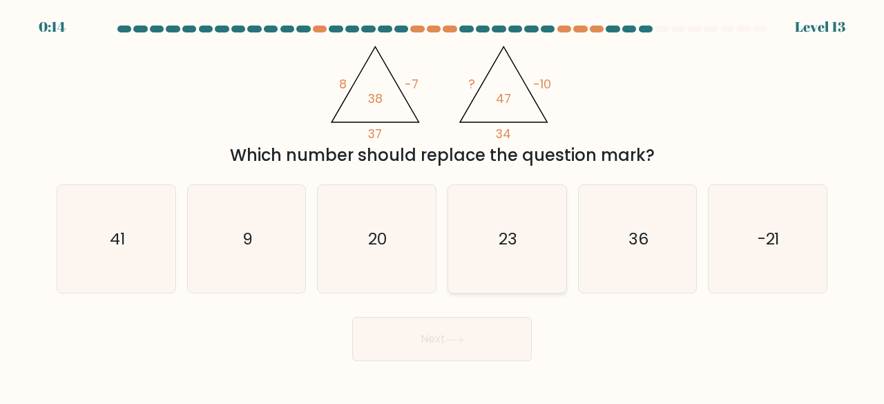
click at [516, 263] on icon "23" at bounding box center [507, 239] width 108 height 108
click at [443, 206] on input "d. 23" at bounding box center [442, 203] width 1 height 3
radio input "true"
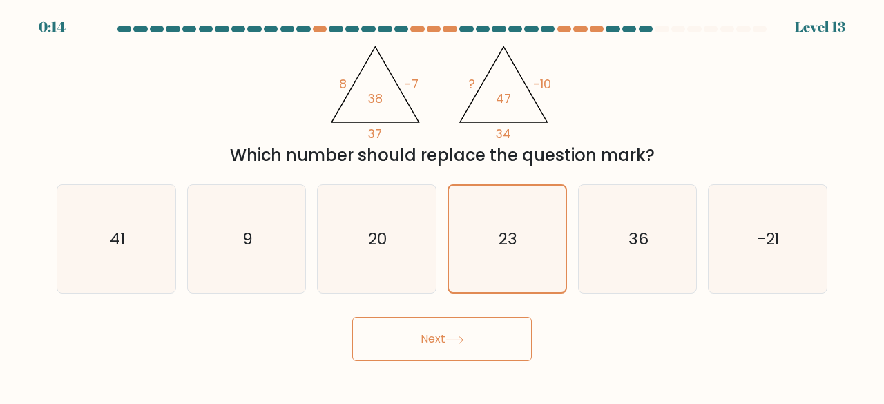
click at [469, 339] on button "Next" at bounding box center [442, 339] width 180 height 44
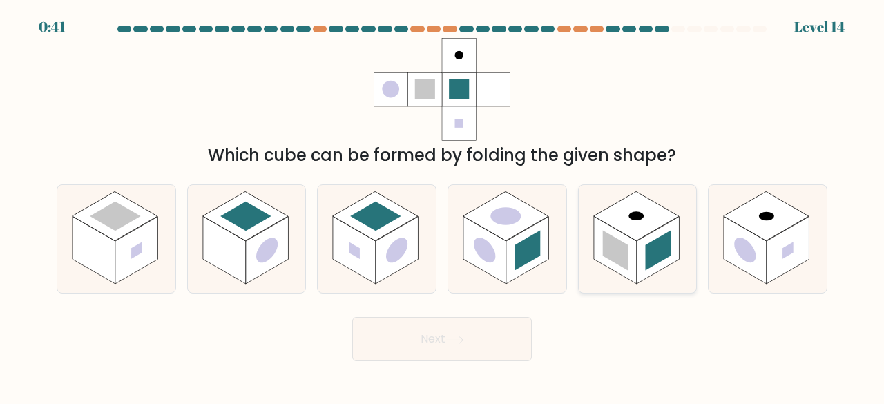
click at [652, 212] on rect at bounding box center [636, 216] width 86 height 50
click at [443, 206] on input "e." at bounding box center [442, 203] width 1 height 3
radio input "true"
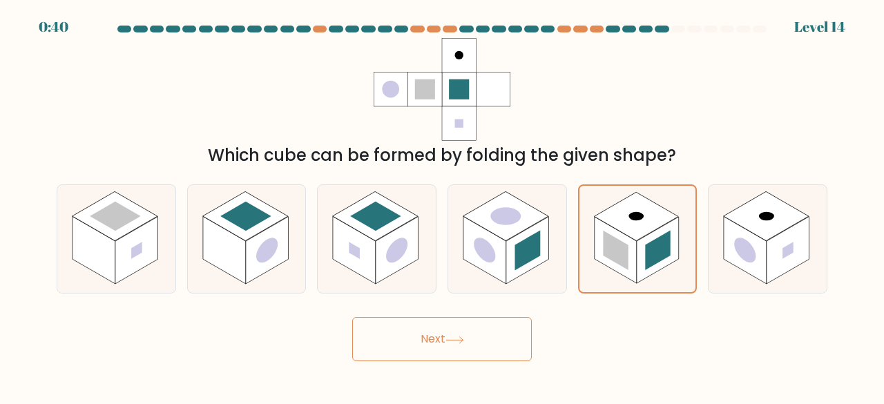
click at [468, 337] on button "Next" at bounding box center [442, 339] width 180 height 44
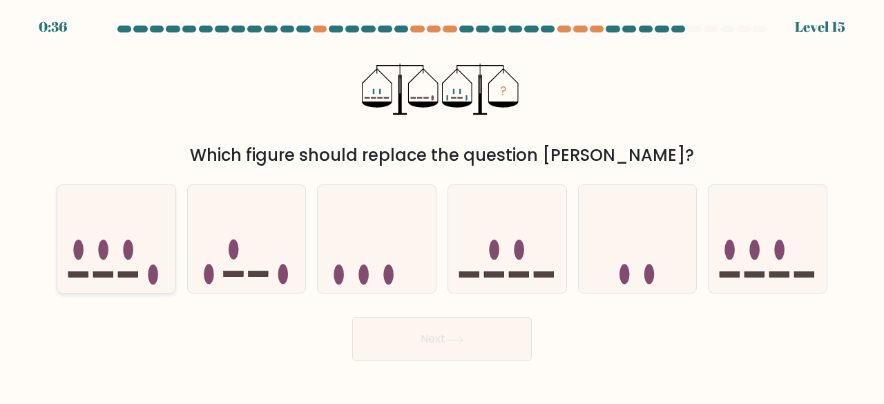
click at [102, 241] on ellipse at bounding box center [103, 250] width 10 height 20
click at [442, 206] on input "a." at bounding box center [442, 203] width 1 height 3
radio input "true"
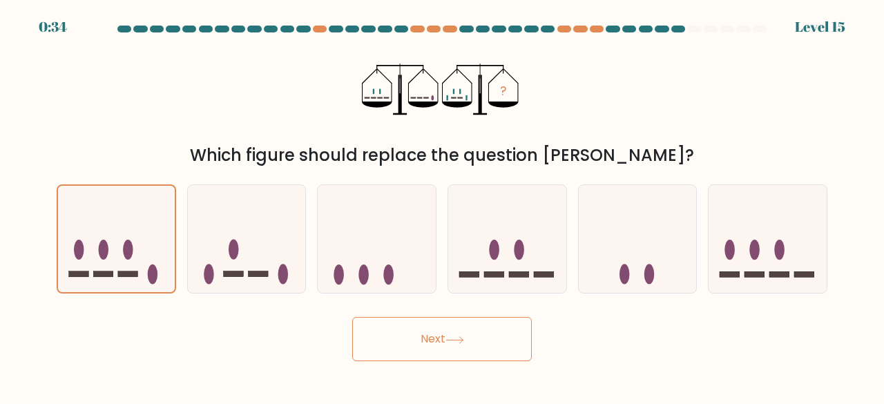
click at [454, 345] on button "Next" at bounding box center [442, 339] width 180 height 44
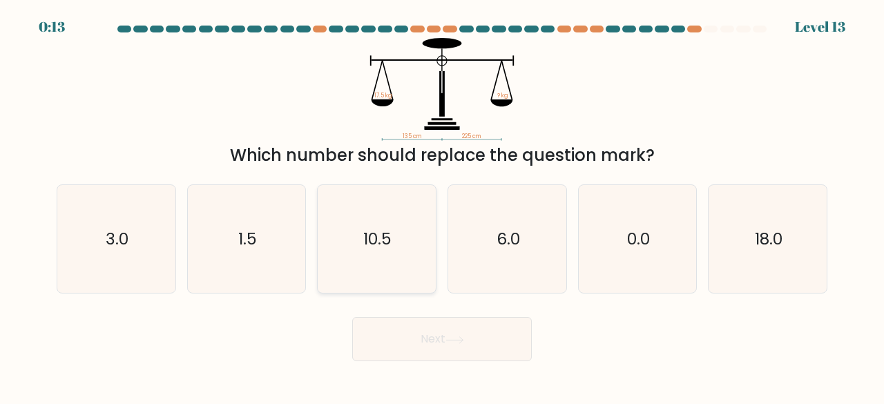
click at [397, 243] on icon "10.5" at bounding box center [377, 239] width 108 height 108
click at [442, 206] on input "c. 10.5" at bounding box center [442, 203] width 1 height 3
radio input "true"
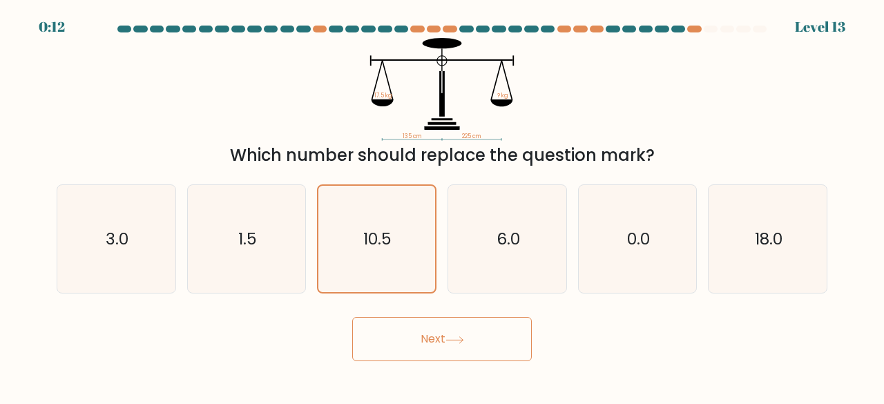
click at [427, 339] on button "Next" at bounding box center [442, 339] width 180 height 44
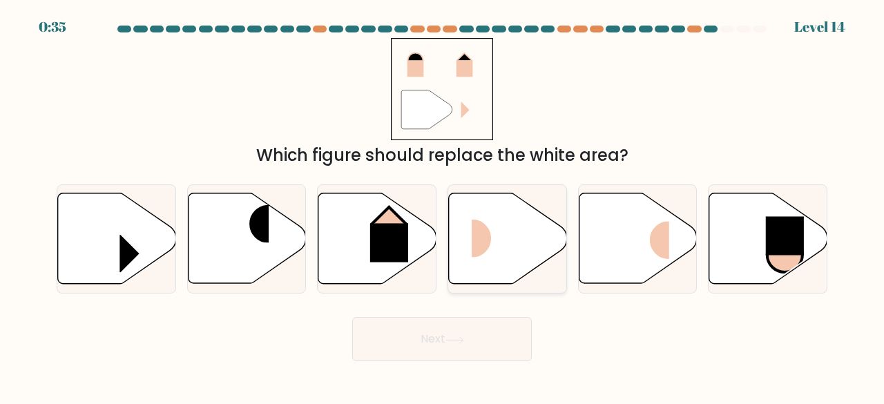
click at [515, 247] on icon at bounding box center [508, 238] width 118 height 91
click at [443, 206] on input "d." at bounding box center [442, 203] width 1 height 3
radio input "true"
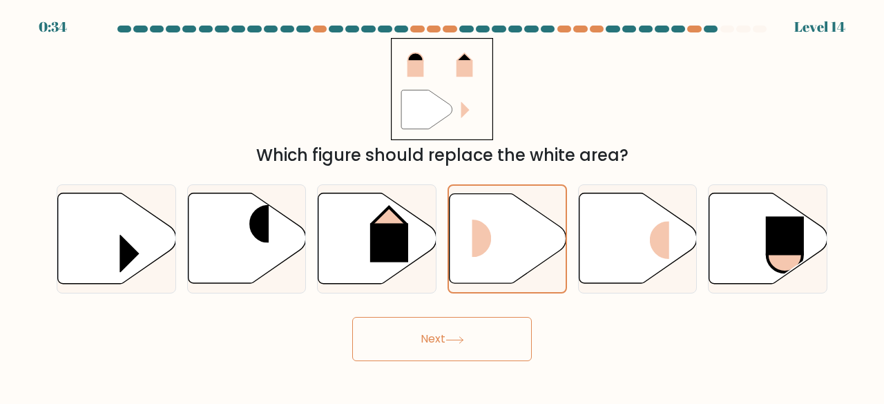
click at [484, 325] on button "Next" at bounding box center [442, 339] width 180 height 44
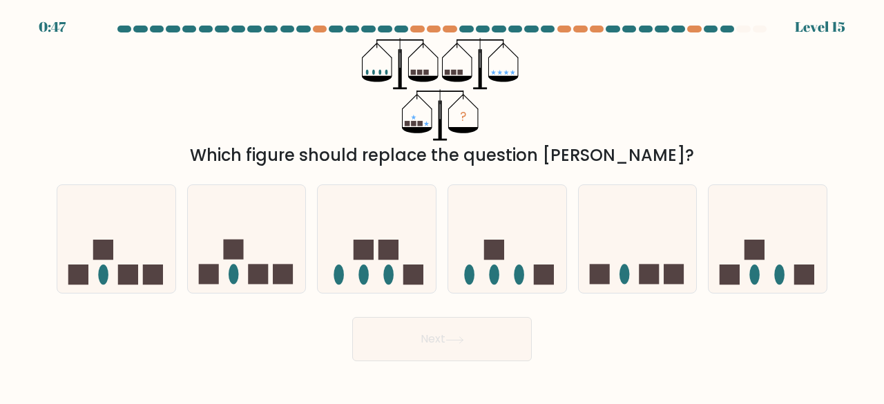
drag, startPoint x: 398, startPoint y: 279, endPoint x: 429, endPoint y: 294, distance: 34.3
click at [399, 279] on icon at bounding box center [377, 238] width 118 height 97
click at [442, 206] on input "c." at bounding box center [442, 203] width 1 height 3
radio input "true"
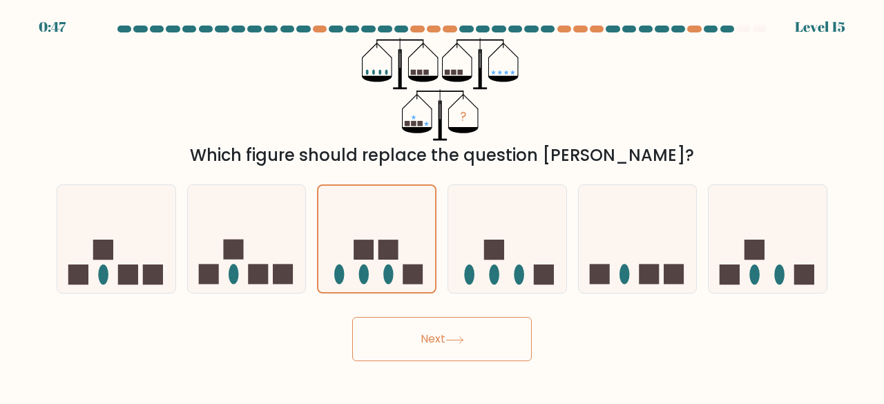
click at [446, 340] on button "Next" at bounding box center [442, 339] width 180 height 44
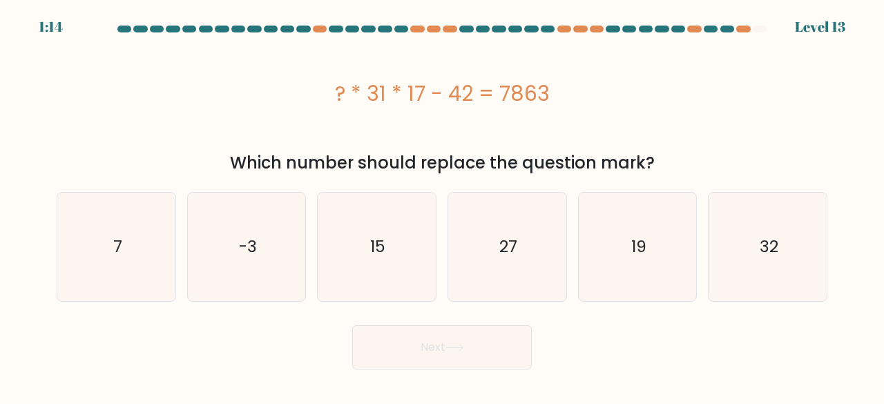
drag, startPoint x: 337, startPoint y: 93, endPoint x: 739, endPoint y: 79, distance: 402.3
click at [739, 79] on div "? * 31 * 17 - 42 = 7863" at bounding box center [442, 93] width 771 height 31
copy div "? * 31 * 17 - 42 = 7863"
click at [368, 242] on icon "15" at bounding box center [377, 247] width 108 height 108
click at [442, 206] on input "c. 15" at bounding box center [442, 203] width 1 height 3
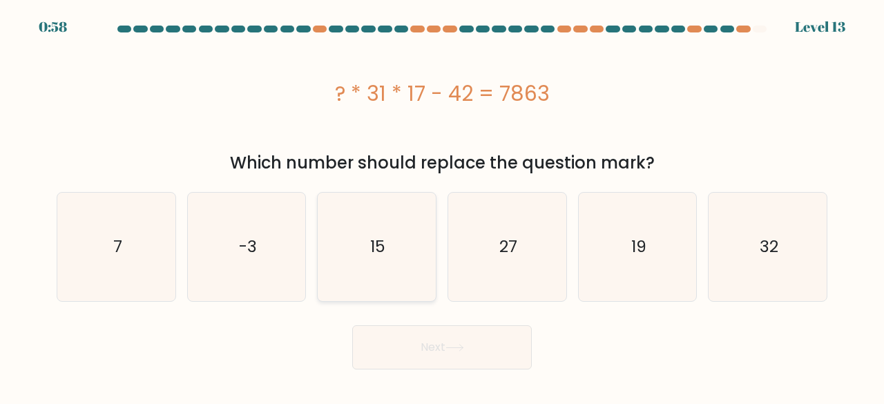
radio input "true"
click at [428, 345] on button "Next" at bounding box center [442, 347] width 180 height 44
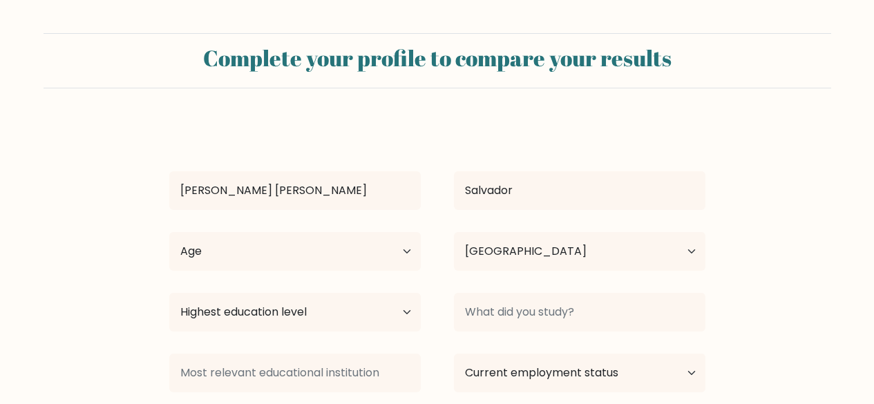
select select "PH"
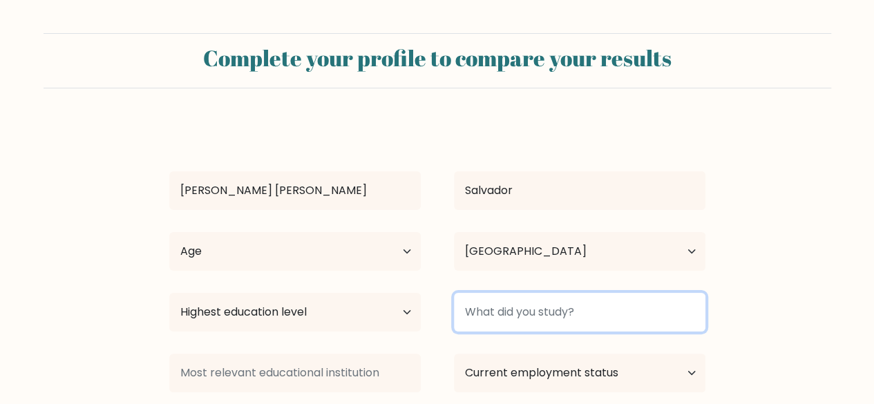
click at [517, 320] on input at bounding box center [579, 312] width 251 height 39
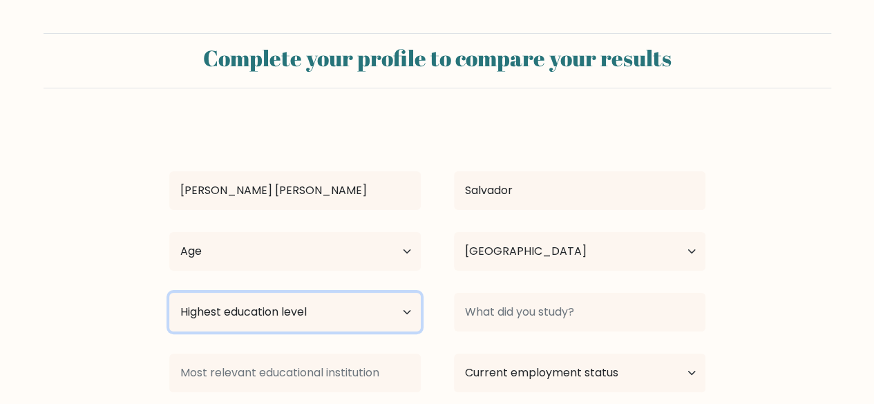
click at [363, 316] on select "Highest education level No schooling Primary Lower Secondary Upper Secondary Oc…" at bounding box center [294, 312] width 251 height 39
select select "bachelors_degree"
click at [169, 293] on select "Highest education level No schooling Primary Lower Secondary Upper Secondary Oc…" at bounding box center [294, 312] width 251 height 39
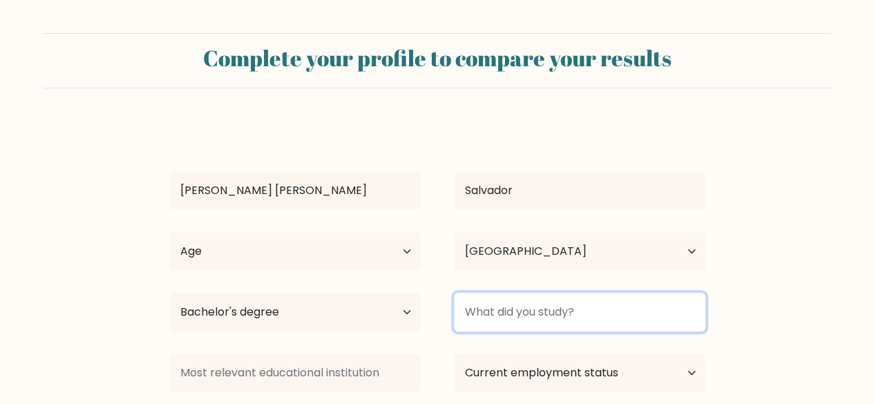
click at [529, 323] on input at bounding box center [579, 312] width 251 height 39
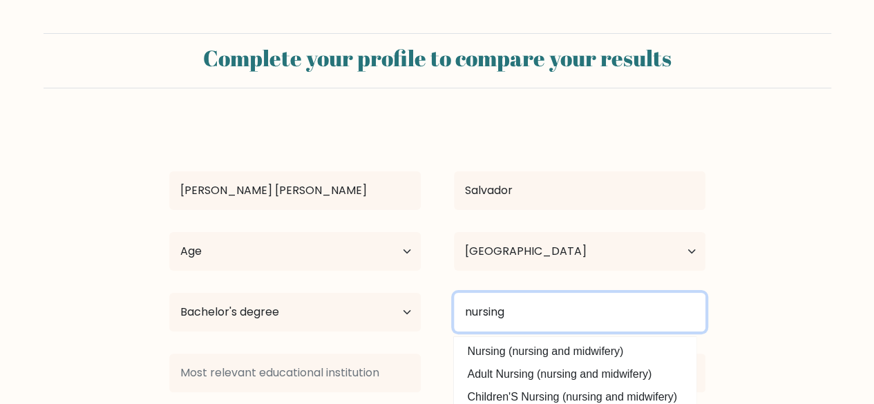
type input "nursing"
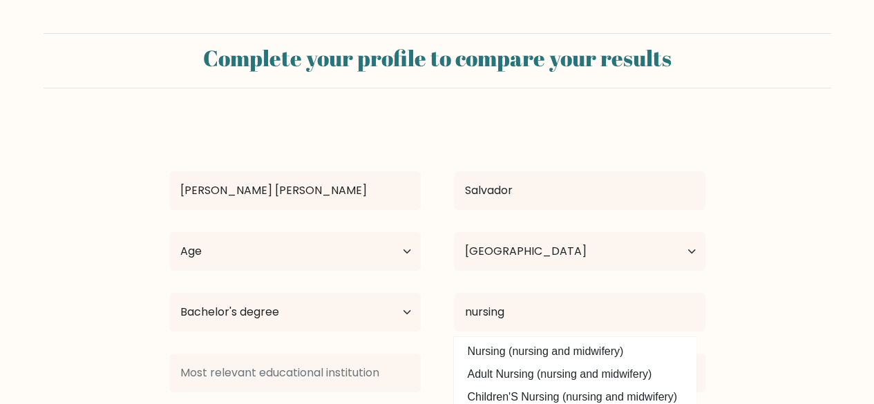
click at [808, 283] on form "Complete your profile to compare your results Maria Fatima Salvador Age Under 1…" at bounding box center [437, 273] width 874 height 481
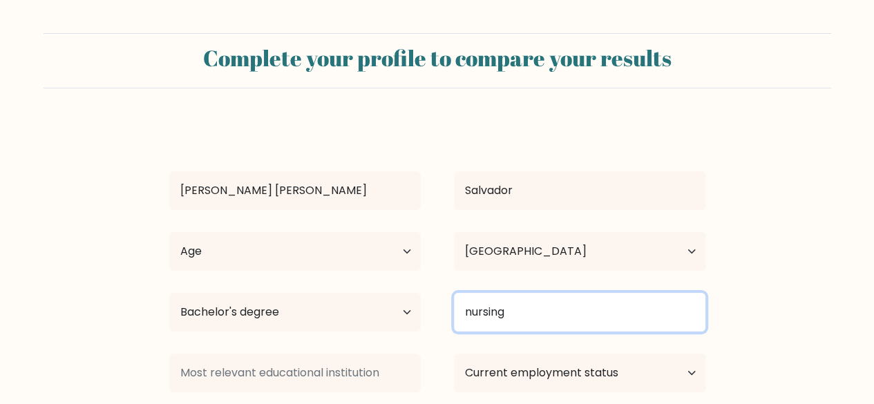
click at [543, 310] on input "nursing" at bounding box center [579, 312] width 251 height 39
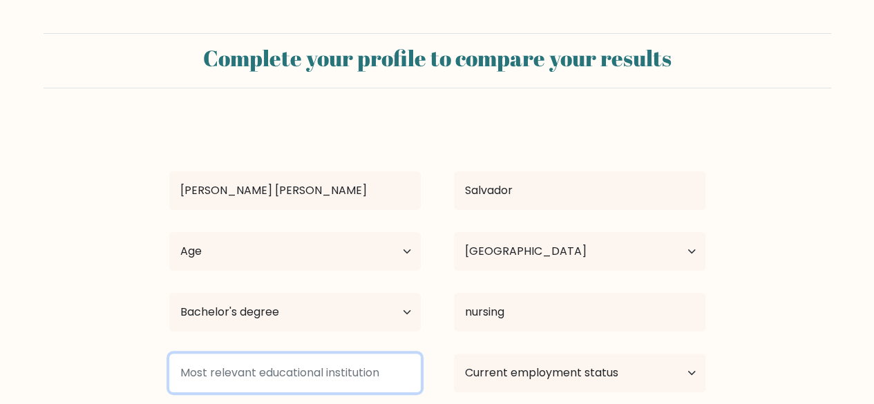
click at [364, 364] on input at bounding box center [294, 373] width 251 height 39
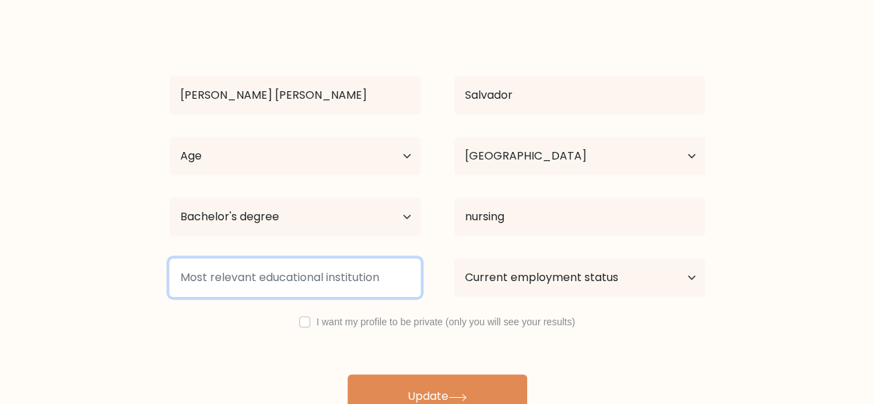
scroll to position [119, 0]
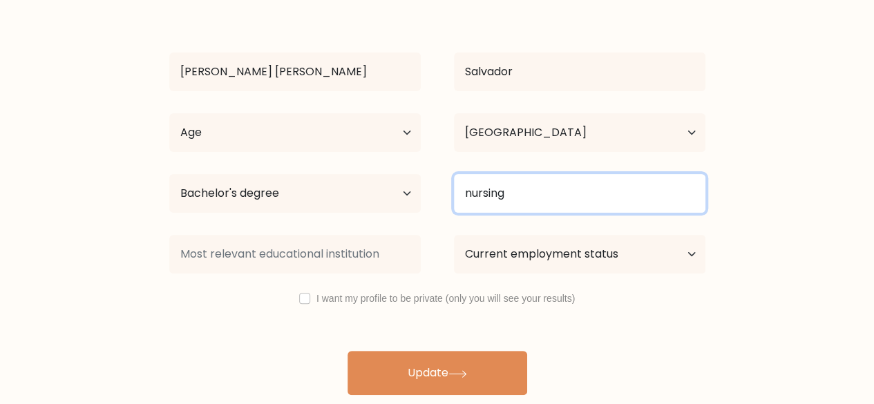
click at [546, 182] on input "nursing" at bounding box center [579, 193] width 251 height 39
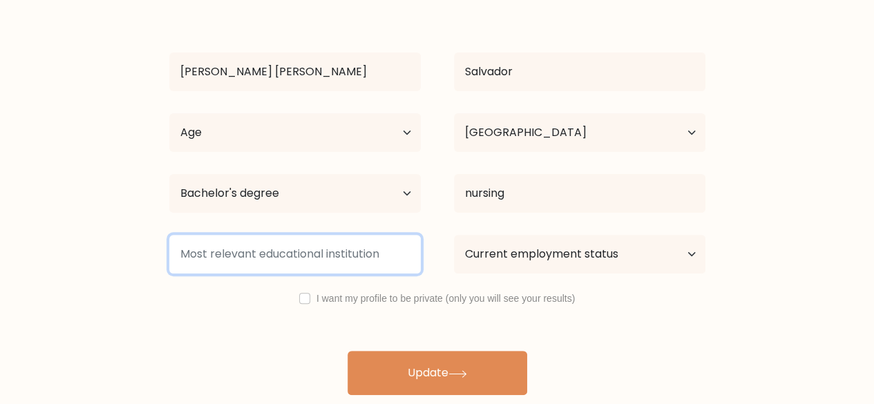
click at [265, 265] on input at bounding box center [294, 254] width 251 height 39
click at [264, 247] on input at bounding box center [294, 254] width 251 height 39
click at [388, 259] on input "University of eastern philippines" at bounding box center [294, 254] width 251 height 39
click at [303, 253] on input "University of eastern philippines" at bounding box center [294, 254] width 251 height 39
type input "University of eastern Philippines"
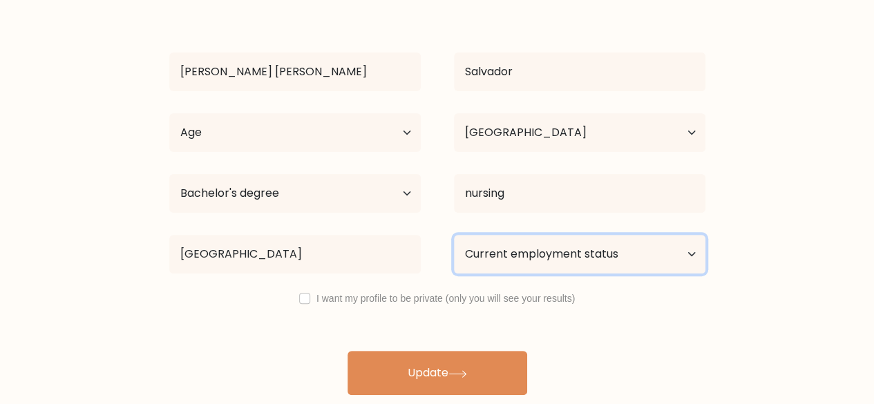
click at [479, 251] on select "Current employment status Employed Student Retired Other / prefer not to answer" at bounding box center [579, 254] width 251 height 39
click at [477, 256] on select "Current employment status Employed Student Retired Other / prefer not to answer" at bounding box center [579, 254] width 251 height 39
select select "other"
click at [454, 235] on select "Current employment status Employed Student Retired Other / prefer not to answer" at bounding box center [579, 254] width 251 height 39
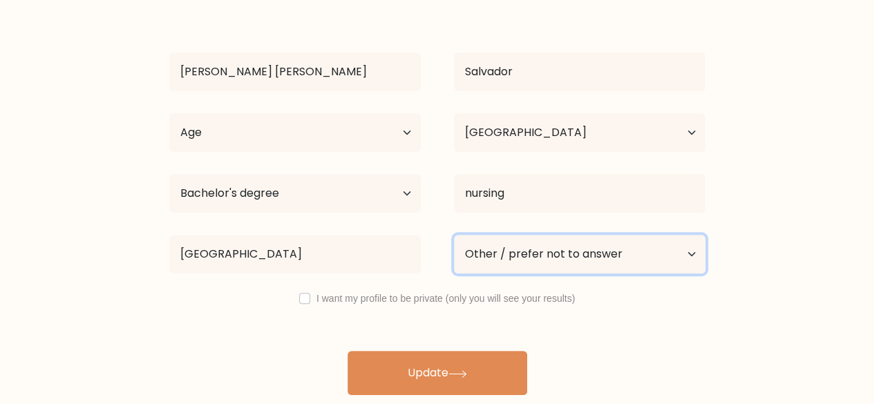
click at [508, 272] on select "Current employment status Employed Student Retired Other / prefer not to answer" at bounding box center [579, 254] width 251 height 39
click at [513, 254] on select "Current employment status Employed Student Retired Other / prefer not to answer" at bounding box center [579, 254] width 251 height 39
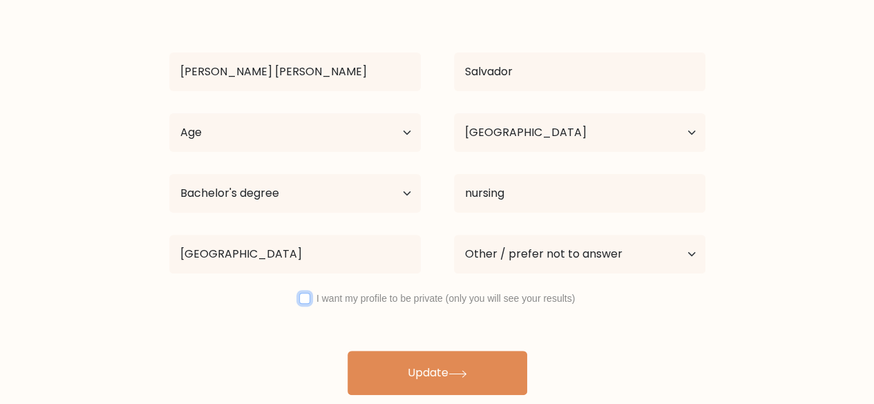
click at [304, 299] on input "checkbox" at bounding box center [304, 298] width 11 height 11
click at [305, 301] on input "checkbox" at bounding box center [304, 298] width 11 height 11
checkbox input "true"
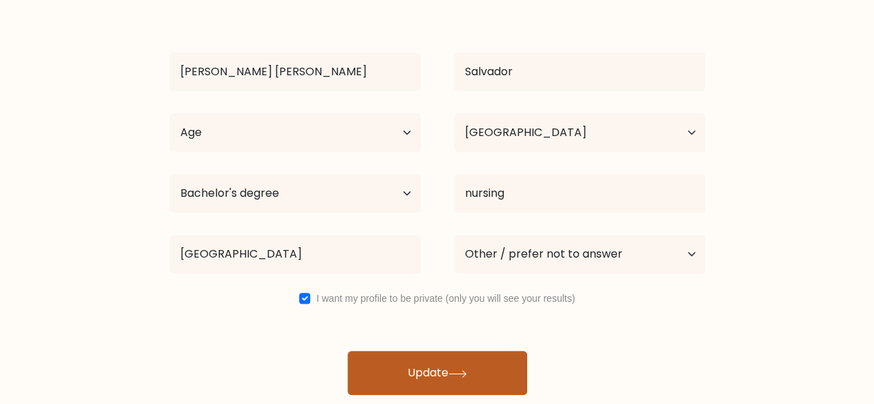
click at [426, 359] on button "Update" at bounding box center [438, 373] width 180 height 44
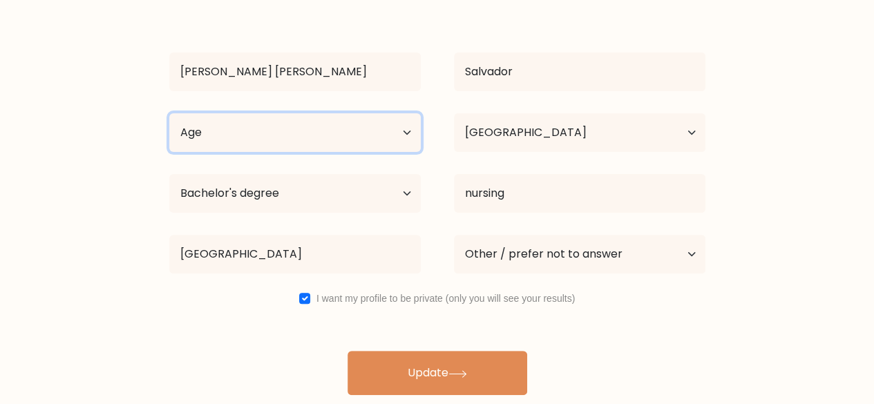
click at [356, 137] on select "Age Under 18 years old 18-24 years old 25-34 years old 35-44 years old 45-54 ye…" at bounding box center [294, 132] width 251 height 39
click at [169, 113] on select "Age Under 18 years old 18-24 years old 25-34 years old 35-44 years old 45-54 ye…" at bounding box center [294, 132] width 251 height 39
click at [304, 132] on select "Age Under 18 years old 18-24 years old 25-34 years old 35-44 years old 45-54 ye…" at bounding box center [294, 132] width 251 height 39
select select "25_34"
click at [169, 113] on select "Age Under 18 years old 18-24 years old 25-34 years old 35-44 years old 45-54 ye…" at bounding box center [294, 132] width 251 height 39
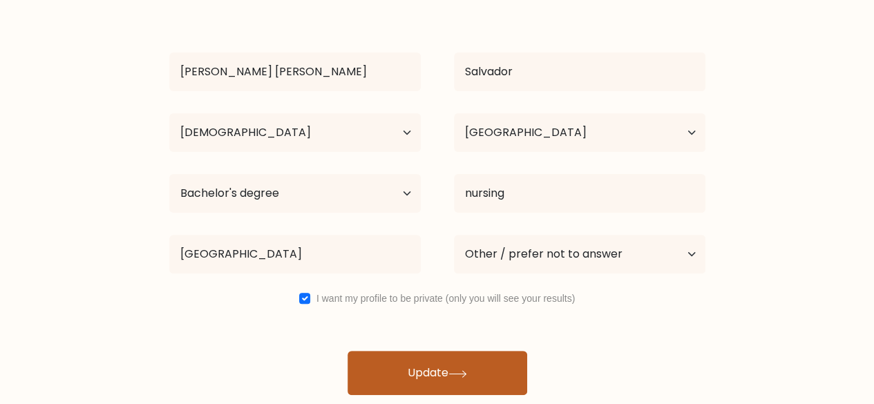
click at [426, 377] on button "Update" at bounding box center [438, 373] width 180 height 44
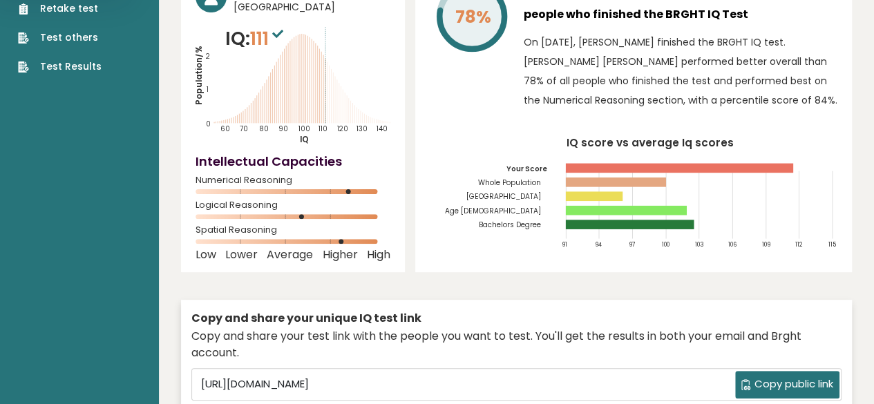
scroll to position [207, 0]
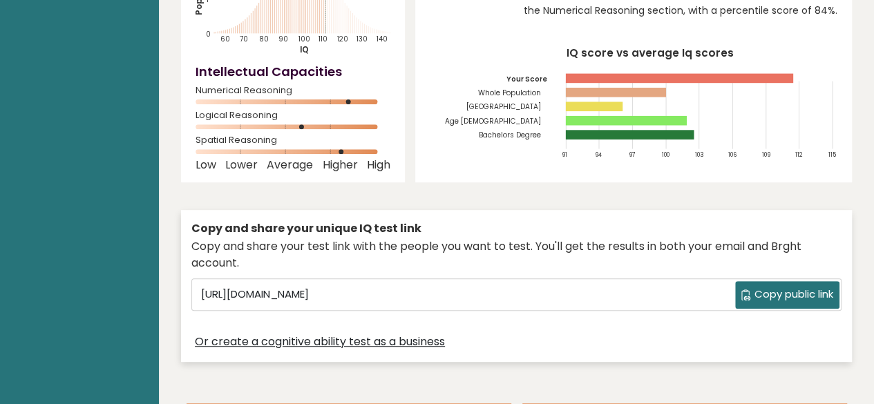
click at [746, 301] on button "Copy public link" at bounding box center [787, 295] width 104 height 28
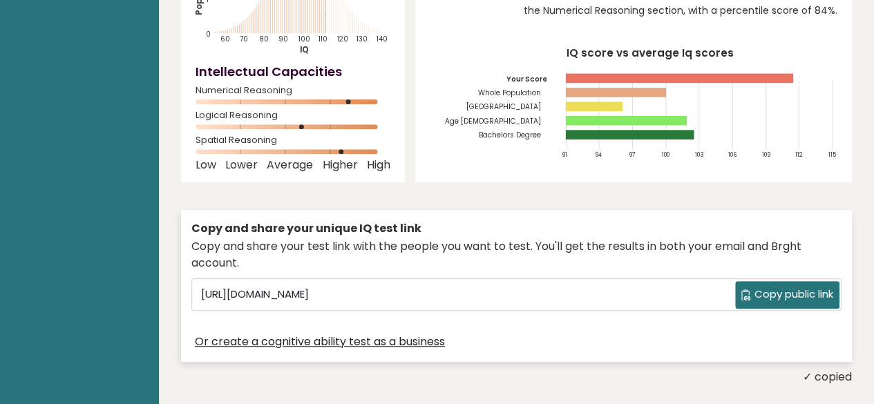
click at [747, 298] on icon at bounding box center [746, 294] width 10 height 11
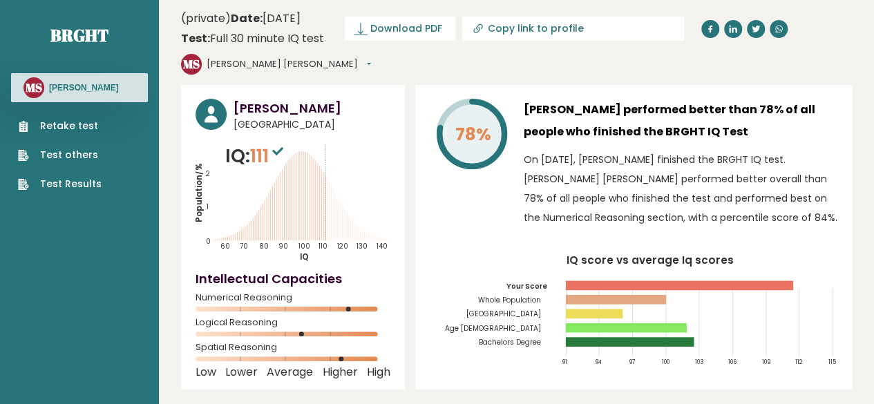
scroll to position [0, 0]
click at [439, 28] on span "Download PDF" at bounding box center [406, 28] width 72 height 15
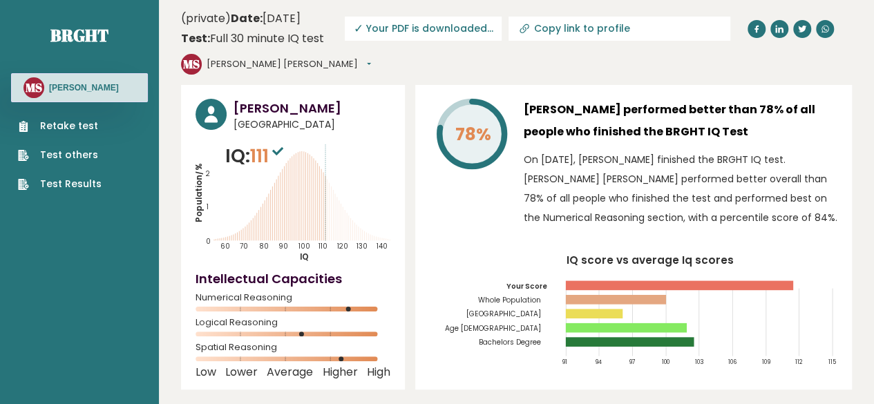
drag, startPoint x: 854, startPoint y: 133, endPoint x: 849, endPoint y: 139, distance: 7.3
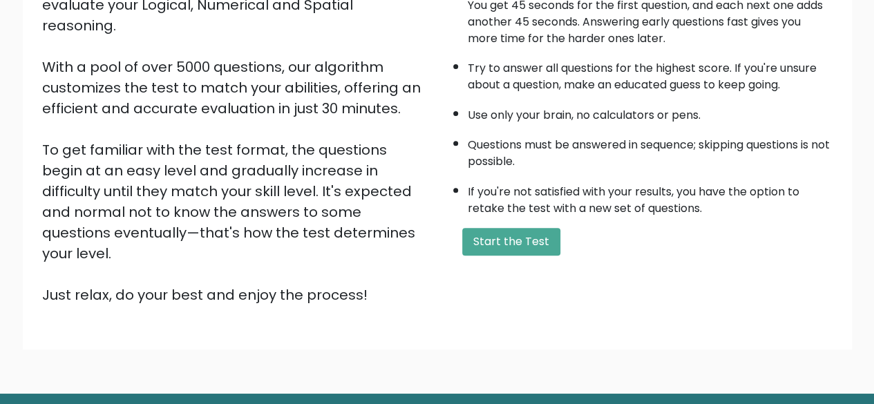
scroll to position [228, 0]
